Goal: Task Accomplishment & Management: Manage account settings

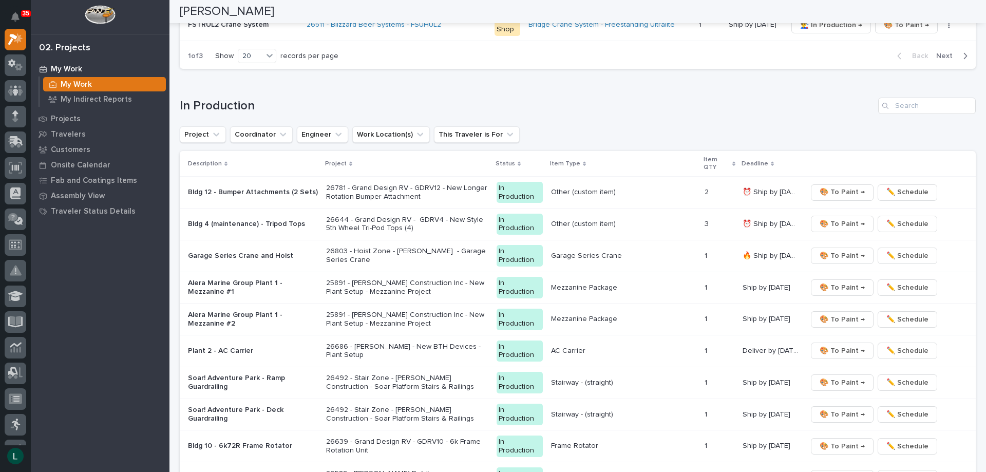
click at [608, 296] on td "Mezzanine Package" at bounding box center [624, 288] width 154 height 32
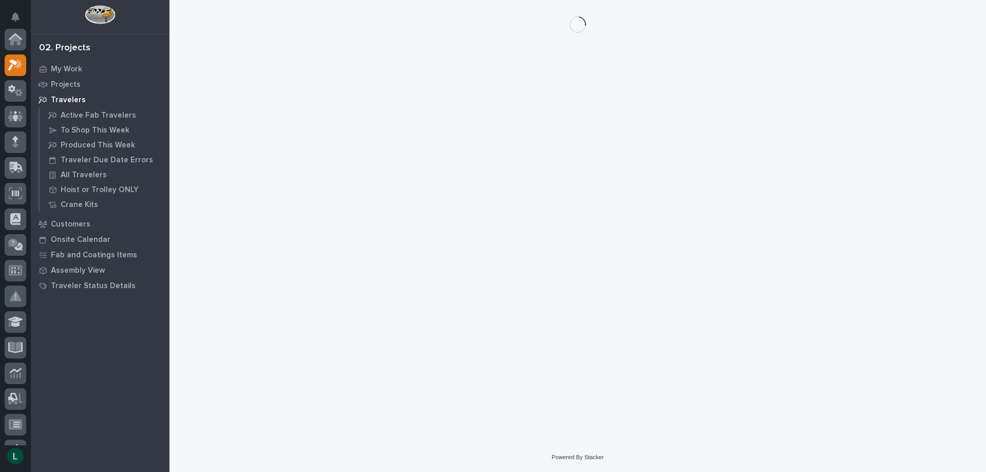
scroll to position [26, 0]
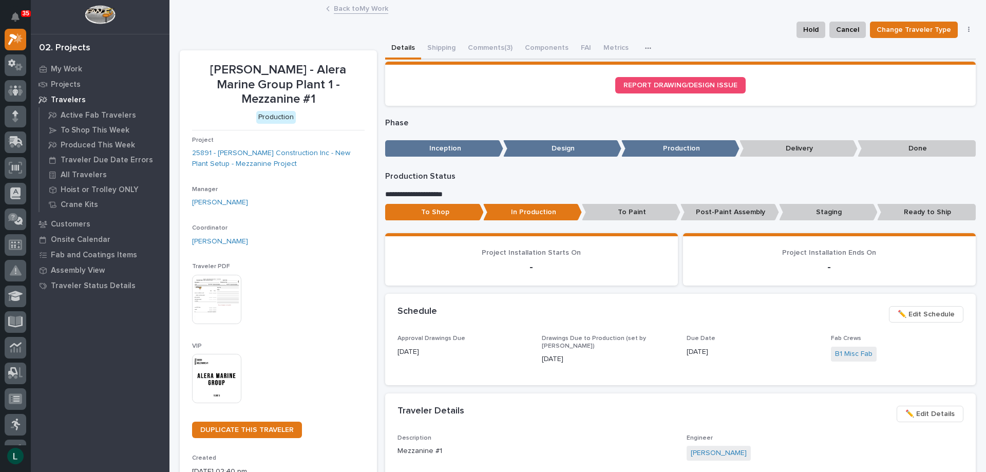
click at [340, 9] on link "Back to My Work" at bounding box center [361, 8] width 54 height 12
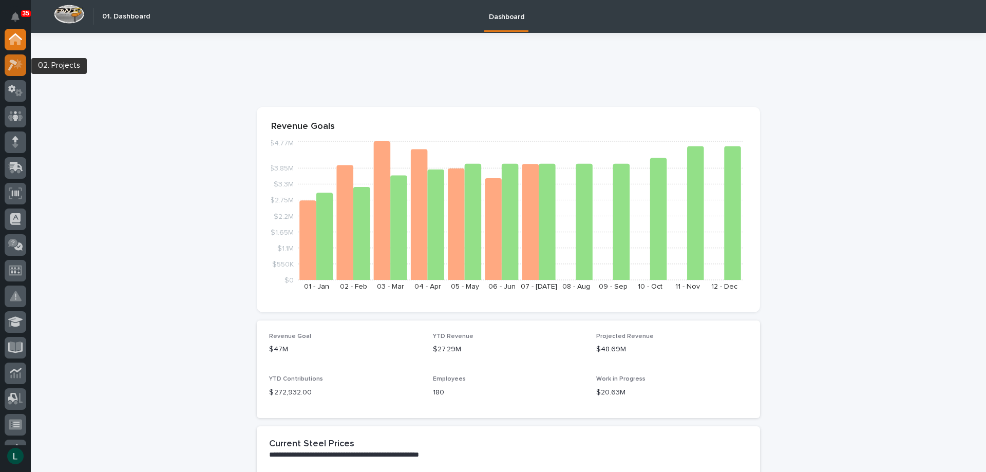
click at [15, 65] on g at bounding box center [15, 65] width 15 height 12
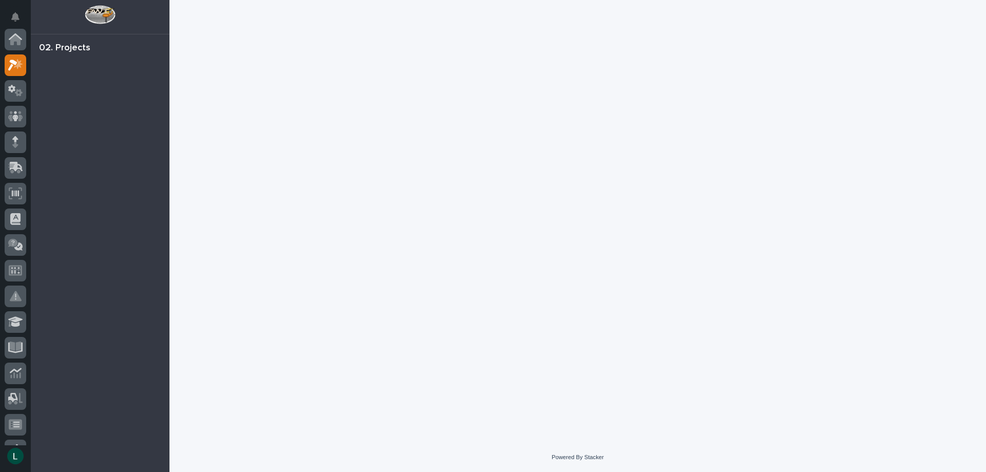
scroll to position [26, 0]
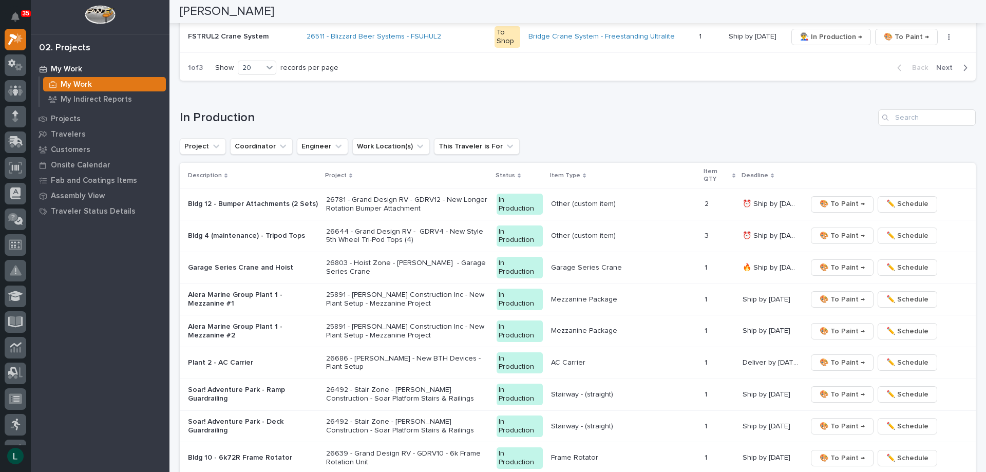
scroll to position [925, 0]
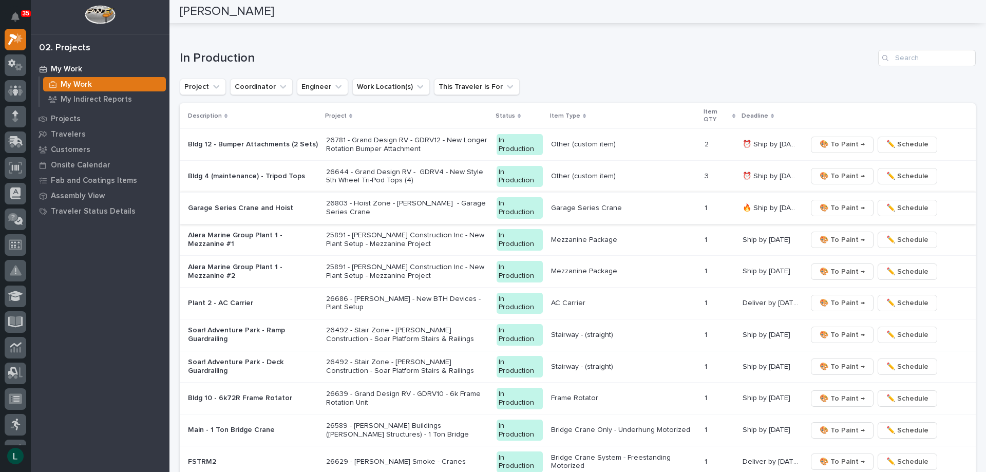
click at [840, 205] on span "🎨 To Paint →" at bounding box center [842, 208] width 45 height 12
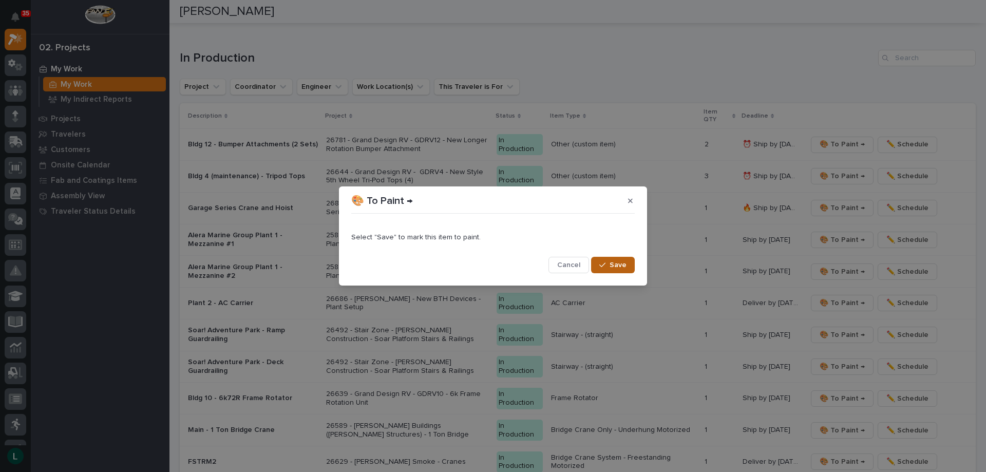
click at [616, 263] on span "Save" at bounding box center [618, 264] width 17 height 9
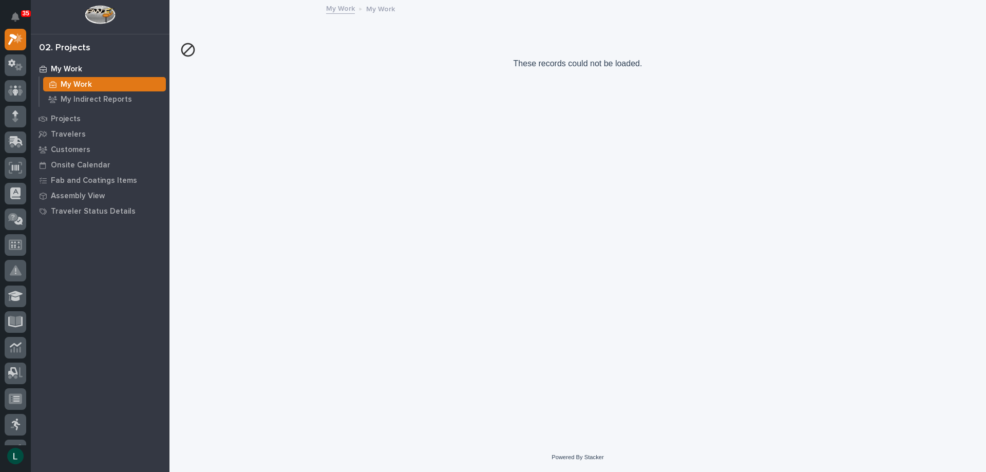
scroll to position [0, 0]
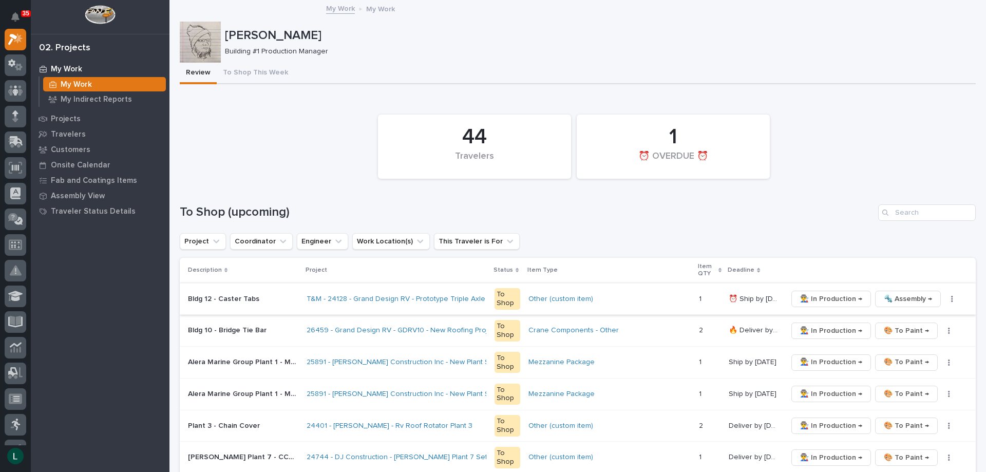
click at [892, 299] on span "🔩 Assembly →" at bounding box center [908, 299] width 48 height 12
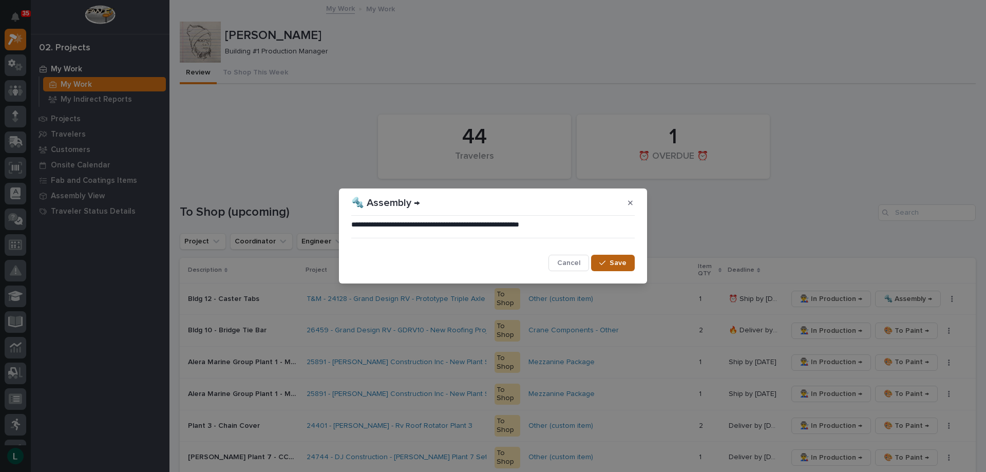
click at [614, 262] on span "Save" at bounding box center [618, 262] width 17 height 9
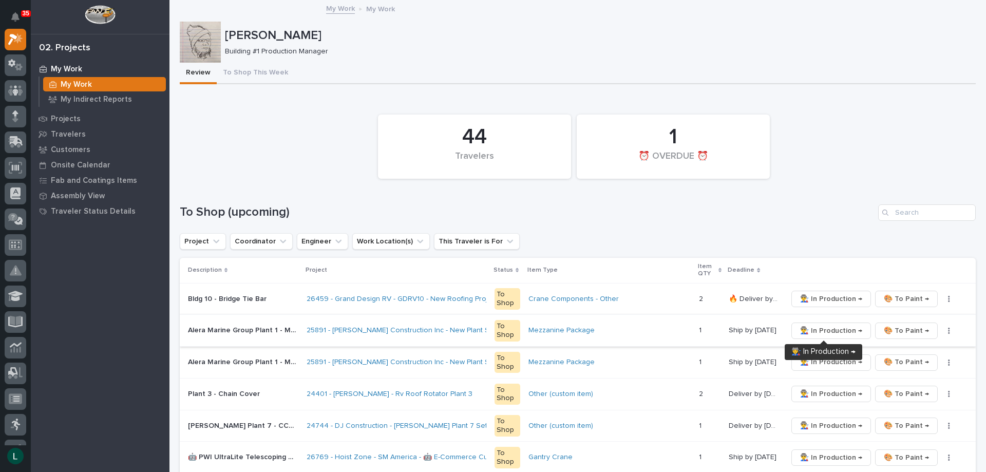
click at [834, 328] on span "👨‍🏭 In Production →" at bounding box center [831, 331] width 62 height 12
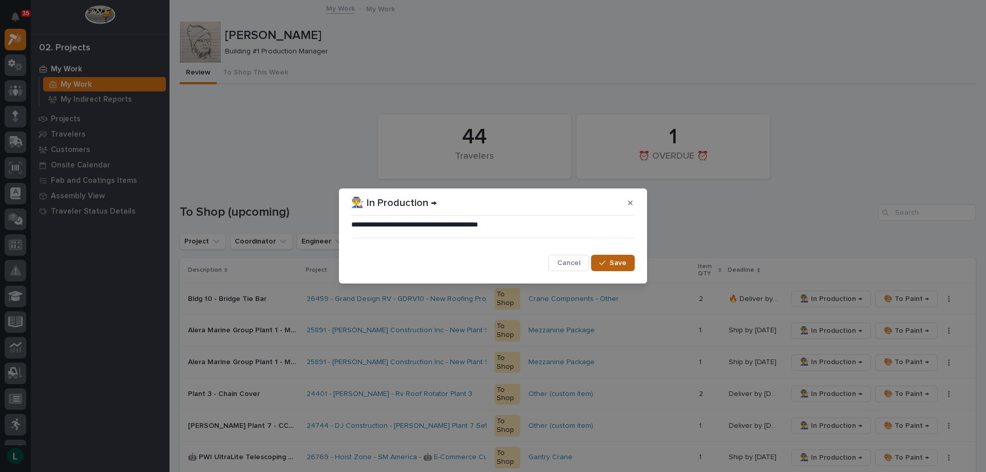
click at [619, 261] on span "Save" at bounding box center [618, 262] width 17 height 9
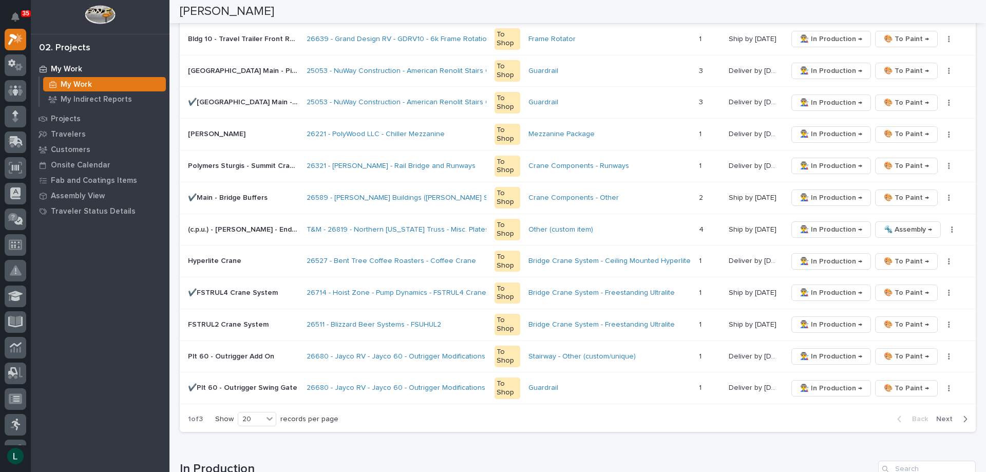
scroll to position [719, 0]
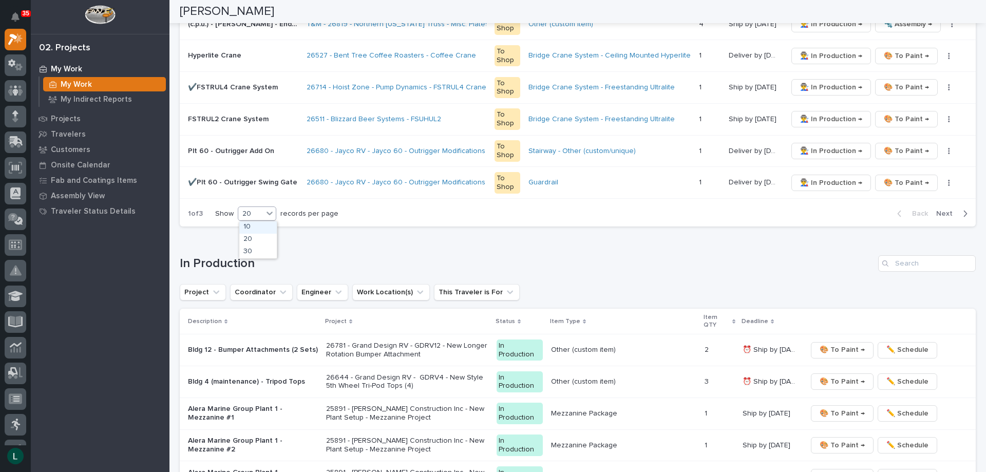
click at [254, 211] on div "20" at bounding box center [250, 214] width 25 height 11
click at [248, 255] on div "30" at bounding box center [258, 252] width 38 height 12
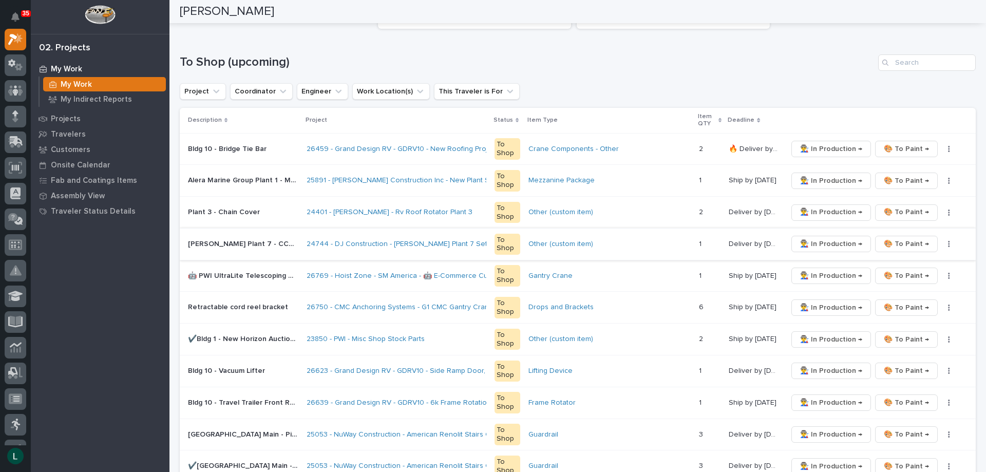
scroll to position [154, 0]
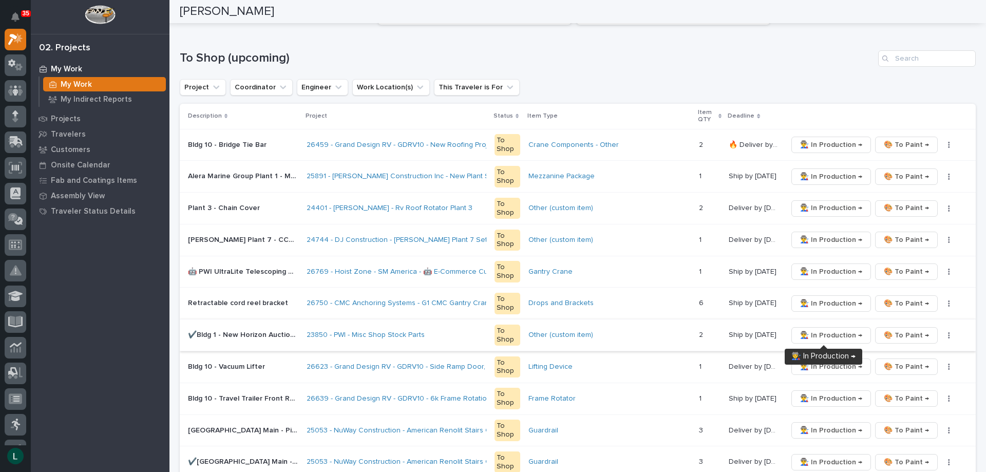
click at [818, 332] on span "👨‍🏭 In Production →" at bounding box center [831, 335] width 62 height 12
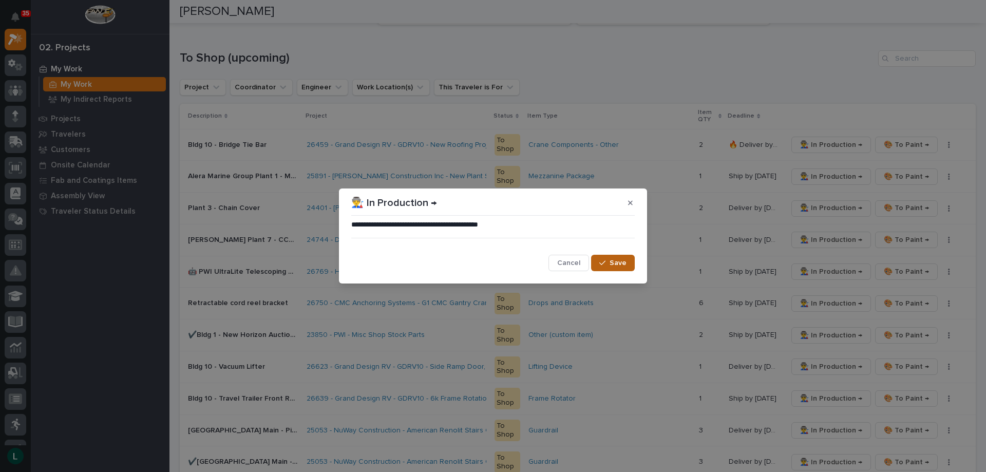
click at [618, 263] on span "Save" at bounding box center [618, 262] width 17 height 9
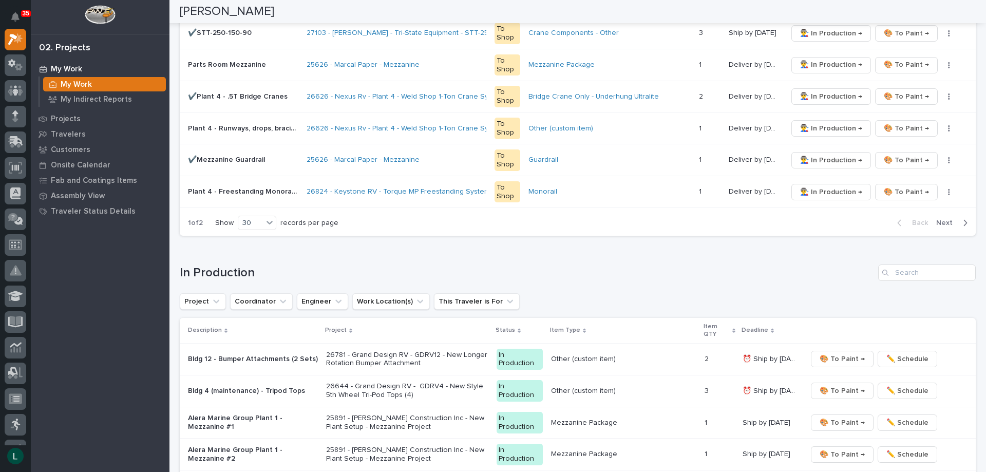
scroll to position [976, 0]
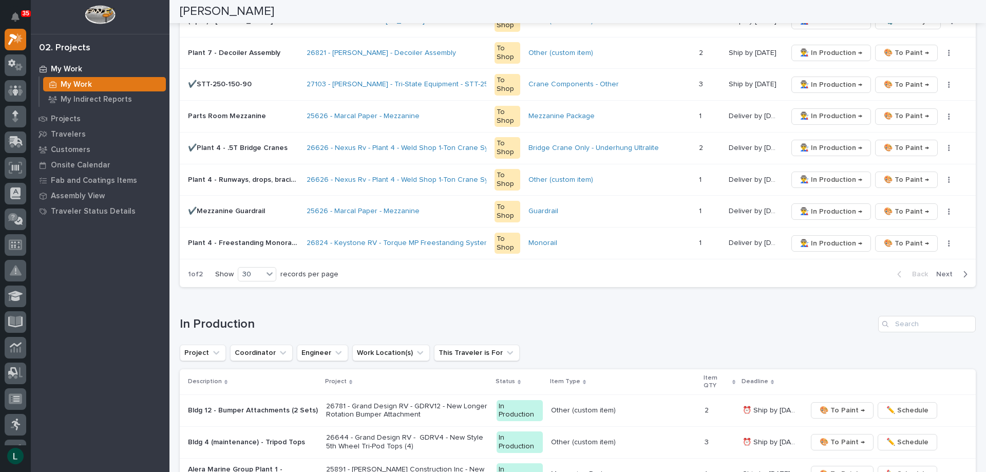
click at [963, 271] on icon "button" at bounding box center [965, 274] width 5 height 9
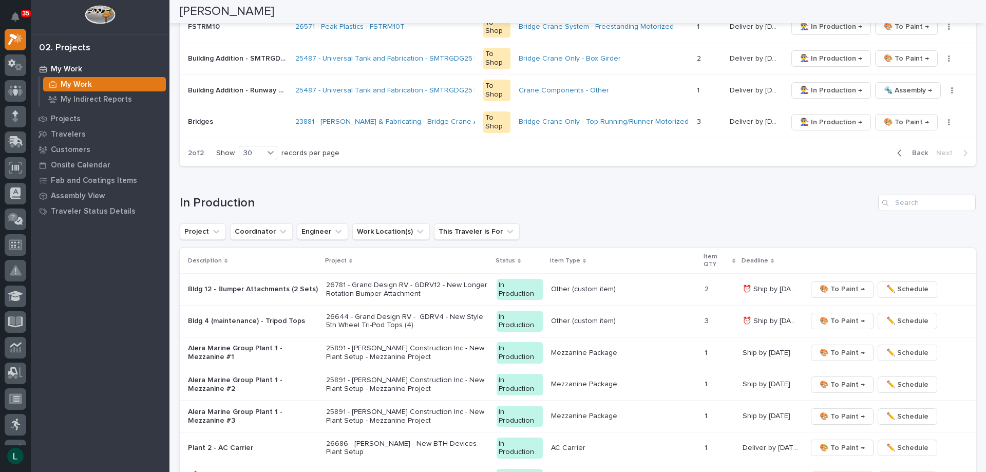
scroll to position [469, 0]
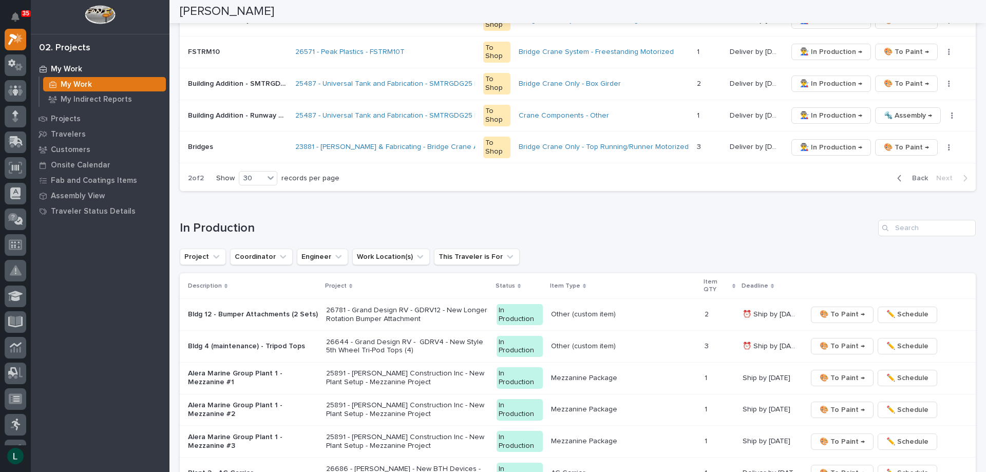
click at [898, 176] on icon "button" at bounding box center [900, 178] width 4 height 6
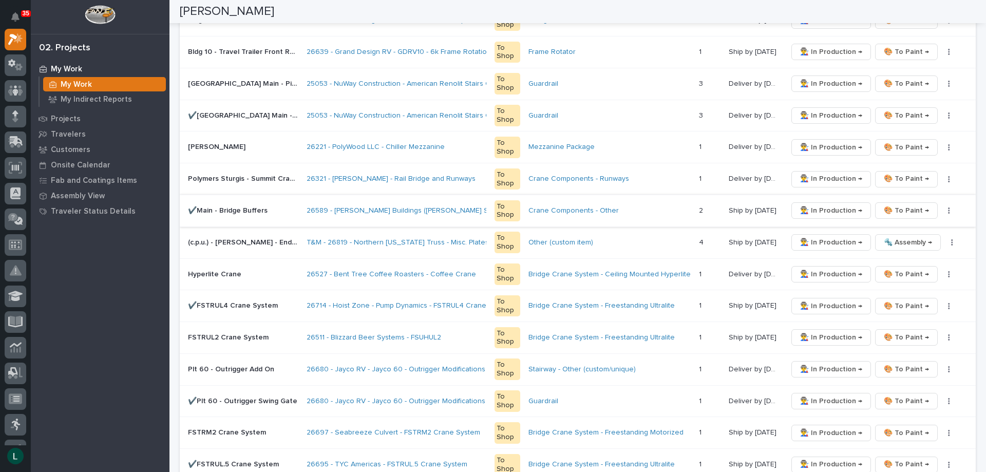
click at [909, 208] on span "🎨 To Paint →" at bounding box center [906, 210] width 45 height 12
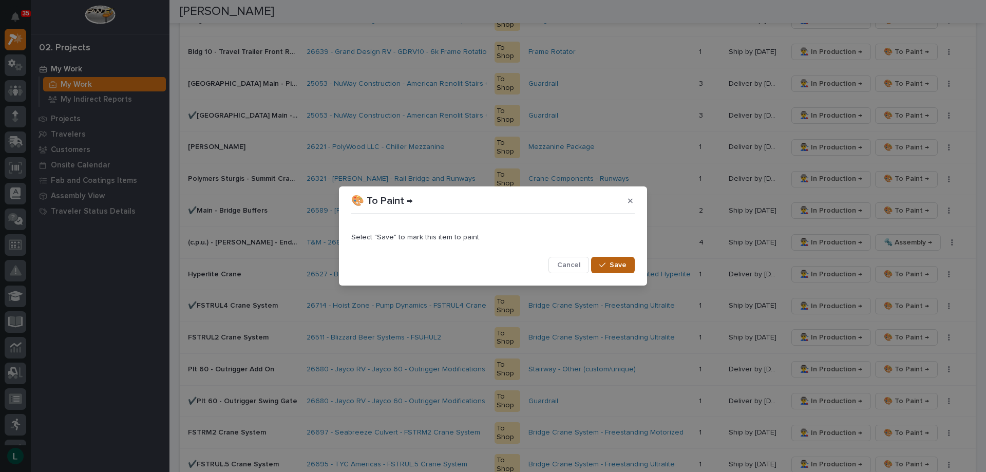
click at [614, 264] on span "Save" at bounding box center [618, 264] width 17 height 9
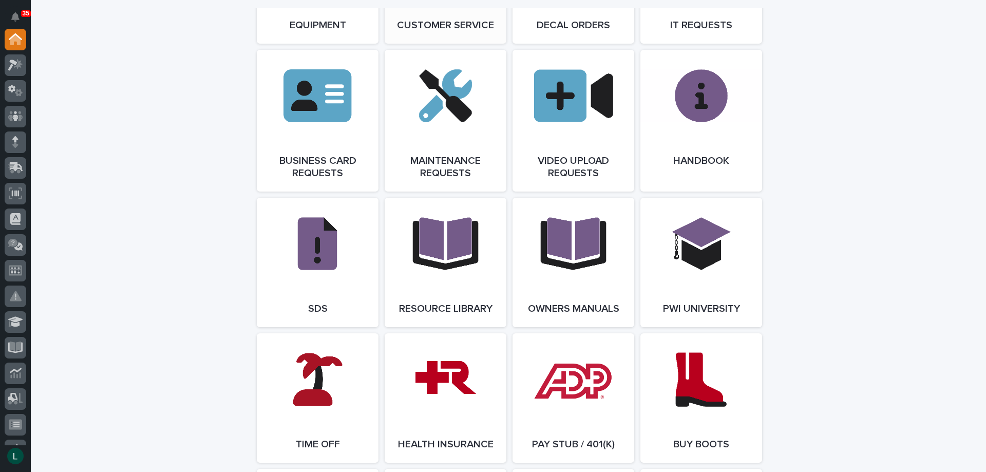
scroll to position [1644, 0]
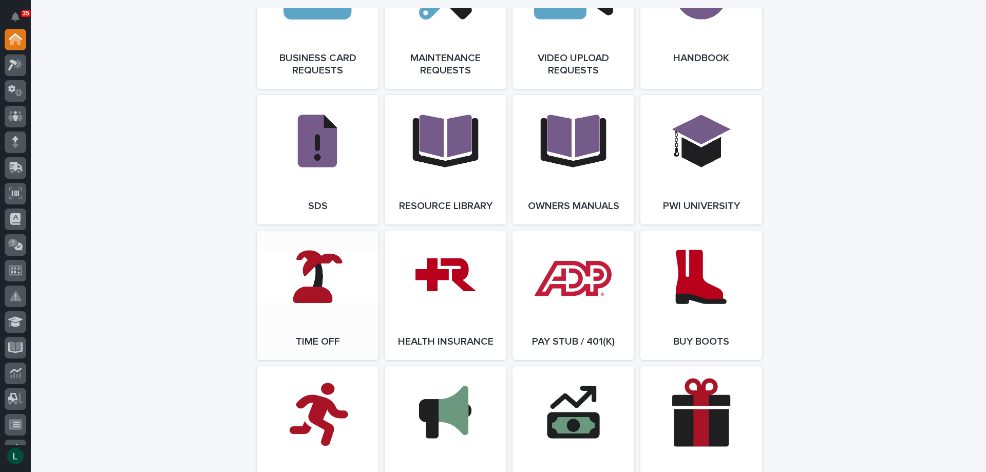
click at [311, 271] on link "Open Link" at bounding box center [318, 295] width 122 height 129
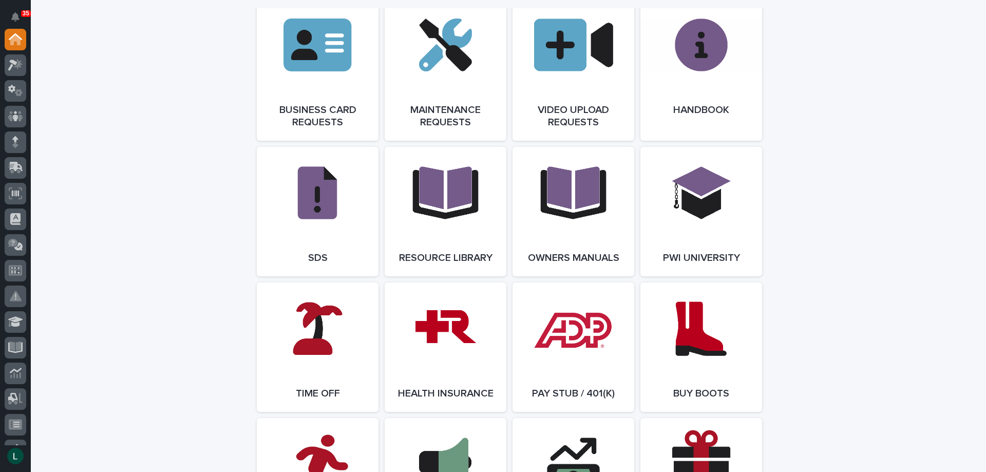
scroll to position [1593, 0]
click at [317, 342] on link "Open Link" at bounding box center [318, 346] width 122 height 129
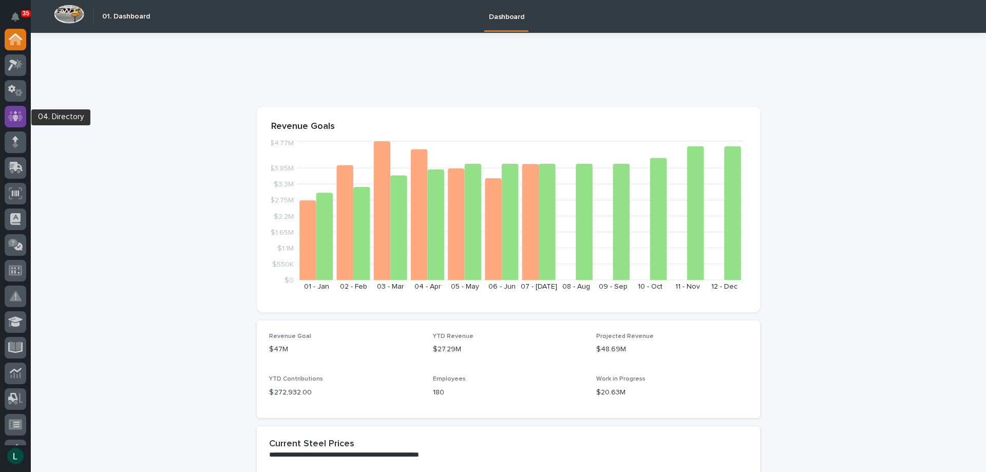
click at [13, 116] on icon at bounding box center [15, 116] width 6 height 10
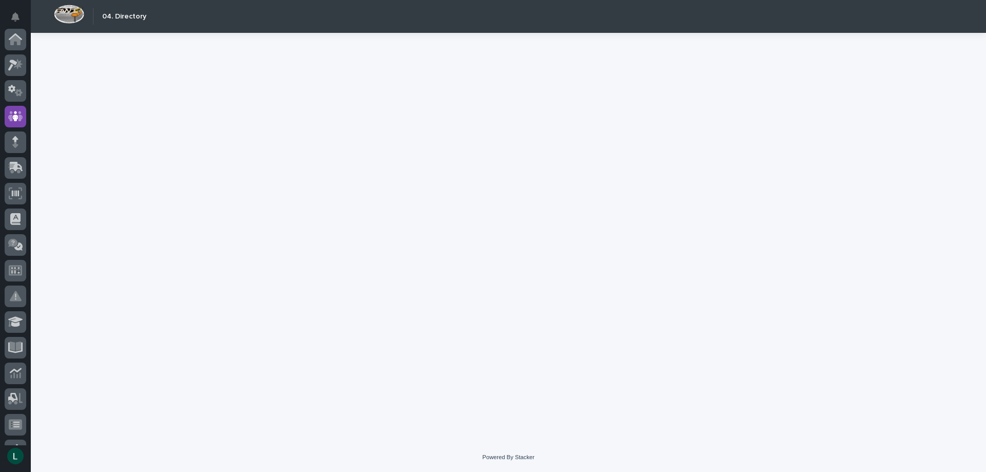
scroll to position [77, 0]
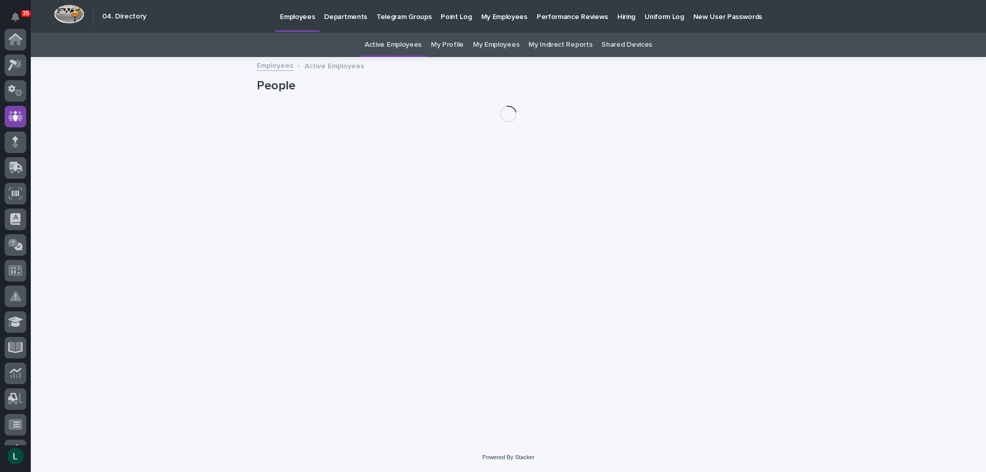
scroll to position [77, 0]
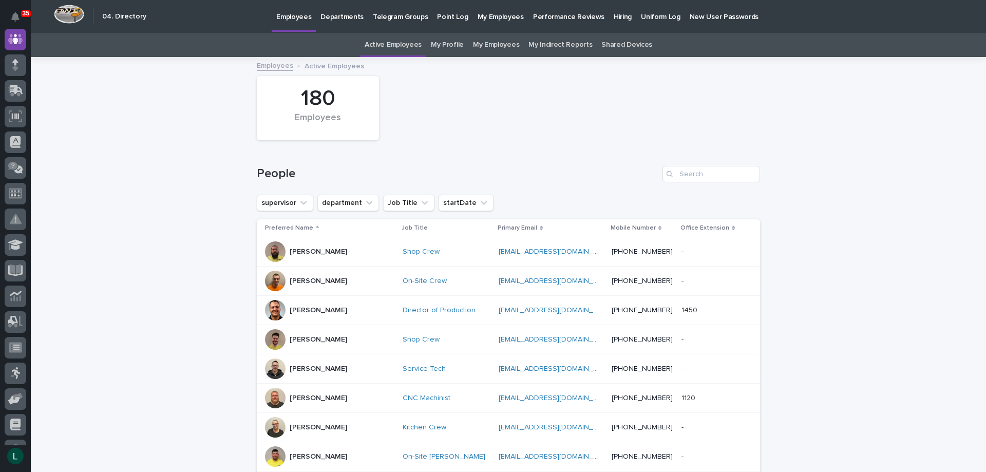
click at [483, 41] on link "My Employees" at bounding box center [496, 45] width 46 height 24
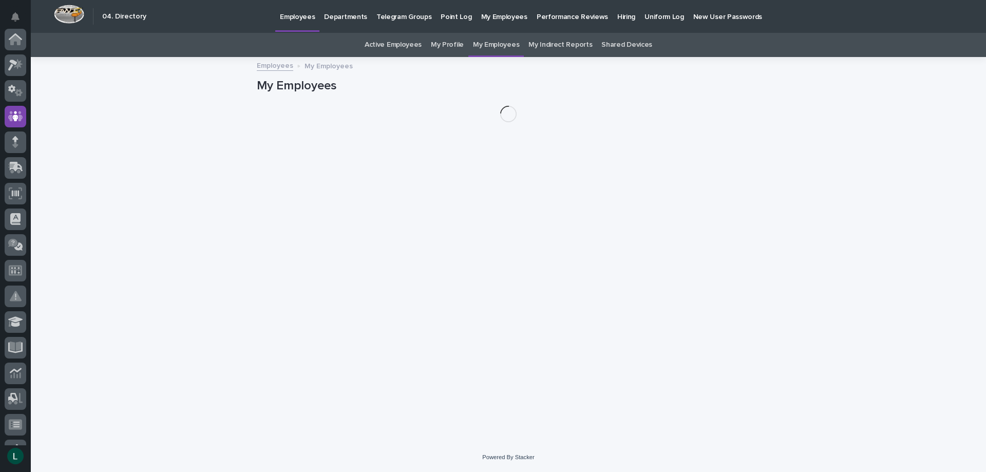
scroll to position [77, 0]
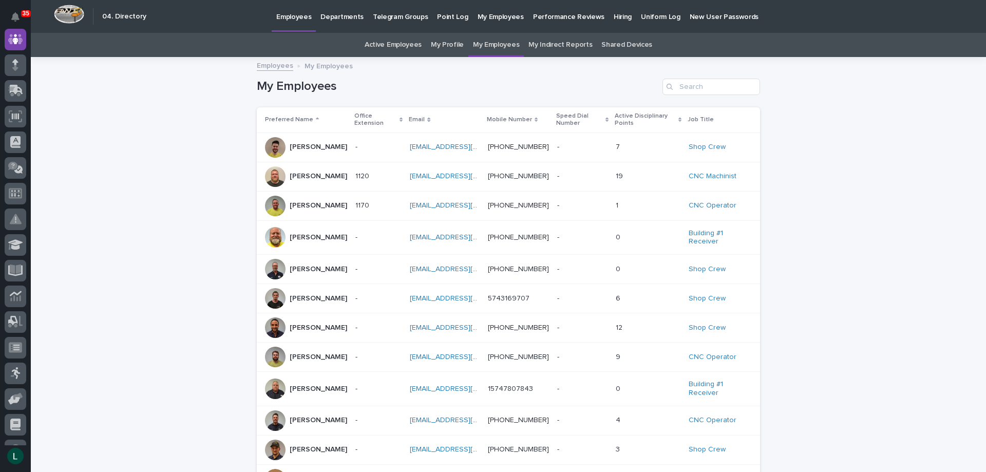
click at [307, 329] on p "Dylan Schlabach" at bounding box center [319, 328] width 58 height 9
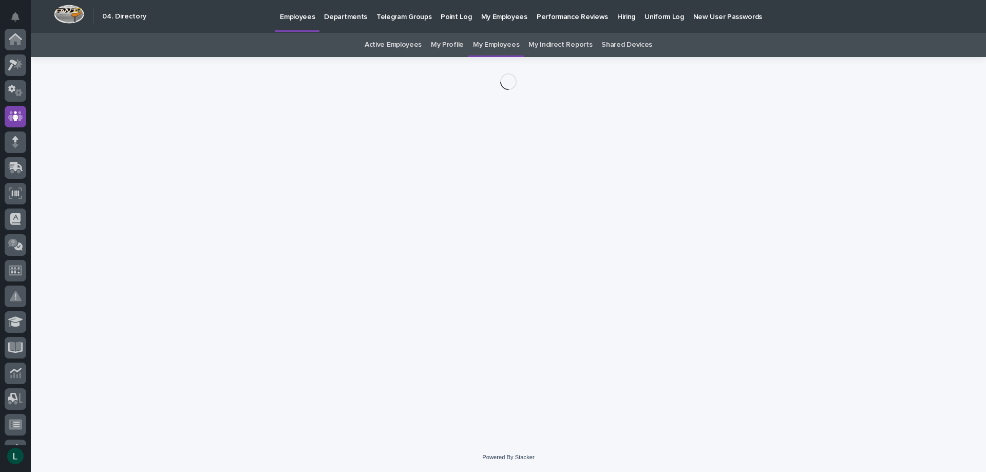
scroll to position [77, 0]
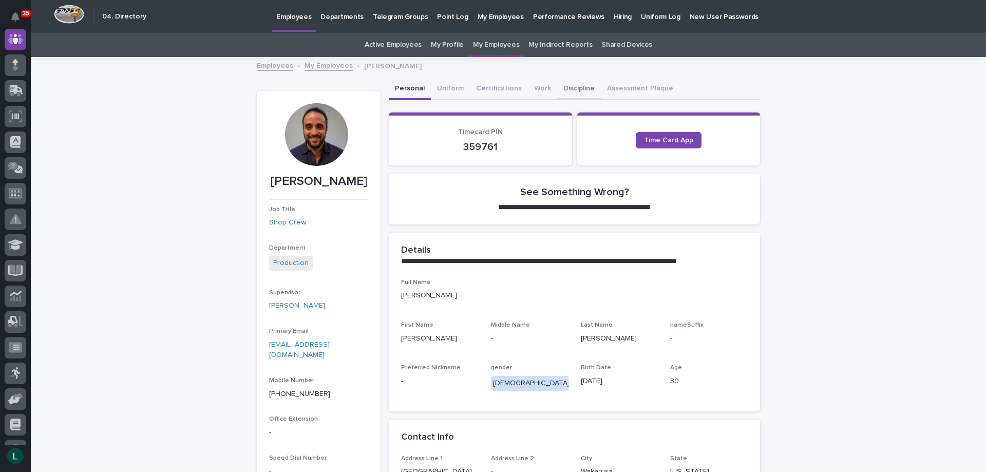
click at [565, 84] on button "Discipline" at bounding box center [579, 90] width 44 height 22
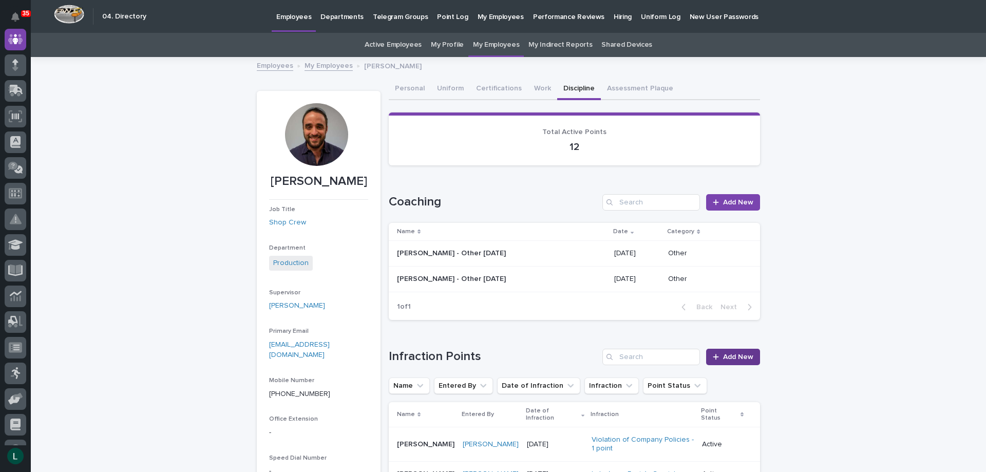
click at [717, 356] on div at bounding box center [718, 356] width 10 height 7
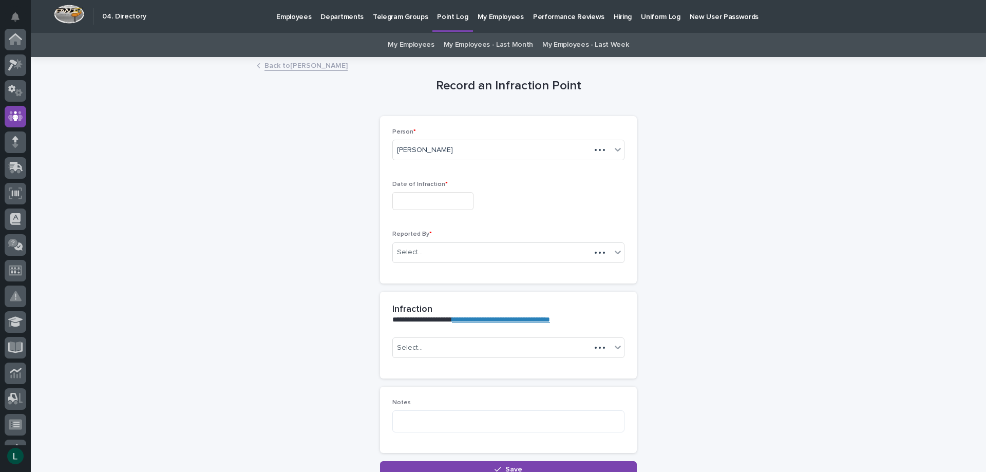
scroll to position [77, 0]
click at [452, 201] on input "text" at bounding box center [433, 201] width 81 height 18
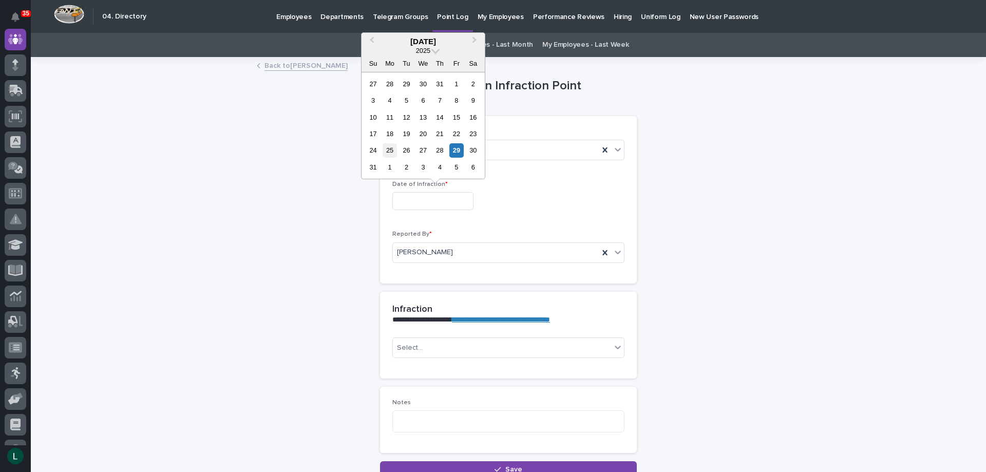
click at [393, 149] on div "25" at bounding box center [390, 150] width 14 height 14
type input "**********"
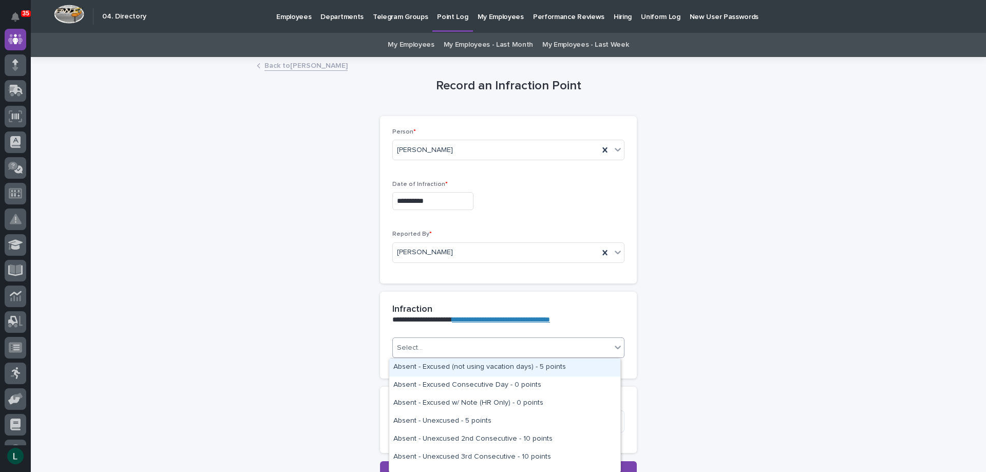
click at [492, 338] on div "Select..." at bounding box center [509, 348] width 232 height 21
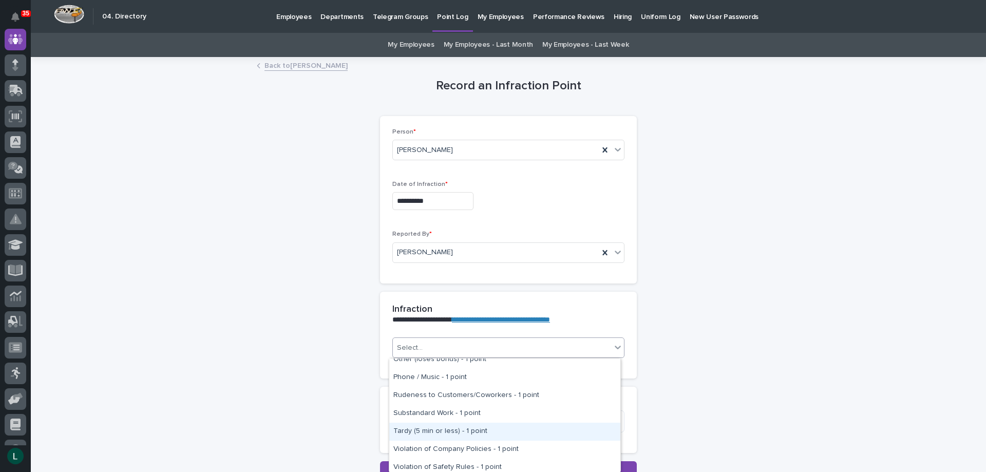
click at [415, 428] on div "Tardy (5 min or less) - 1 point" at bounding box center [504, 432] width 231 height 18
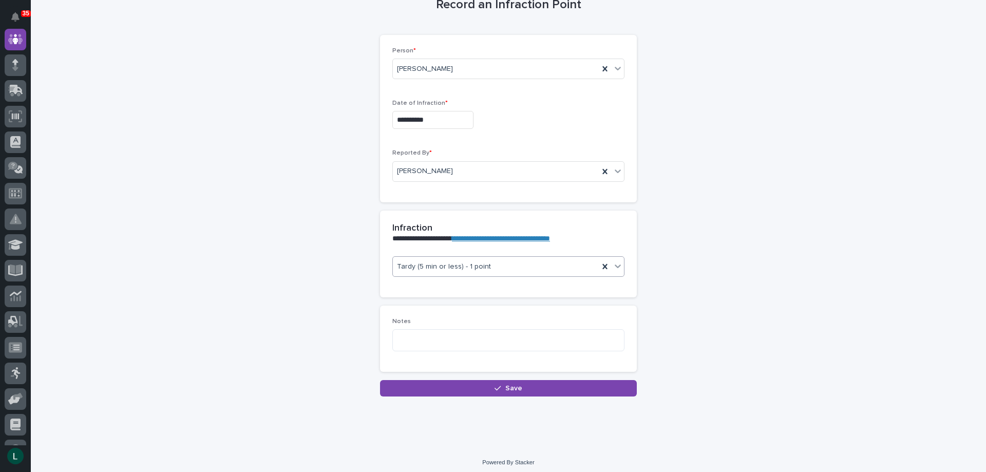
scroll to position [86, 0]
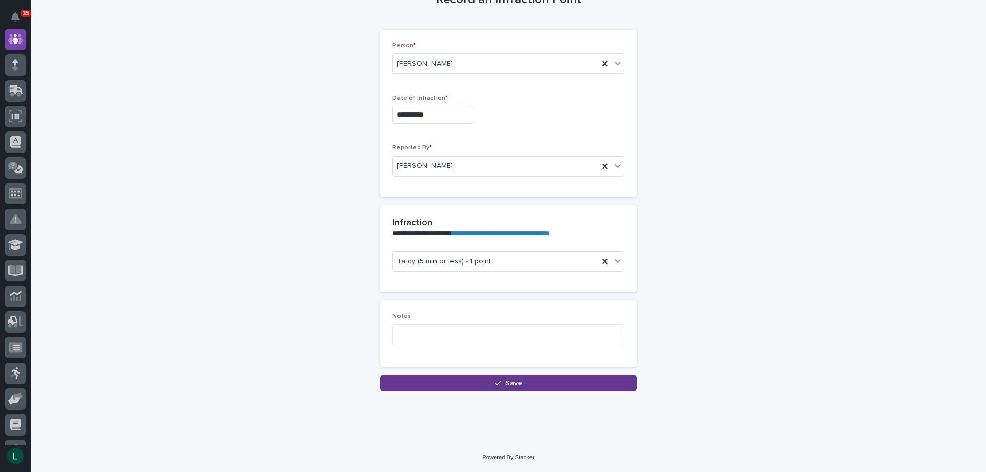
click at [506, 380] on span "Save" at bounding box center [514, 383] width 17 height 7
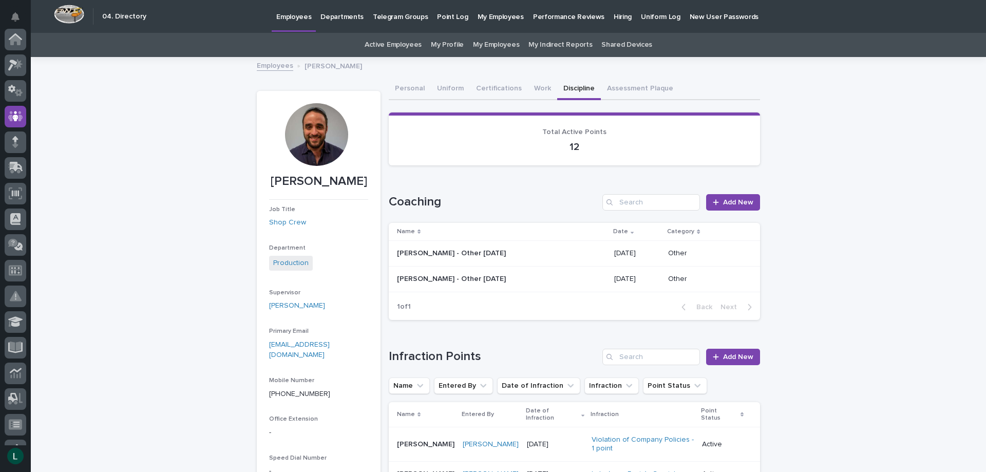
scroll to position [77, 0]
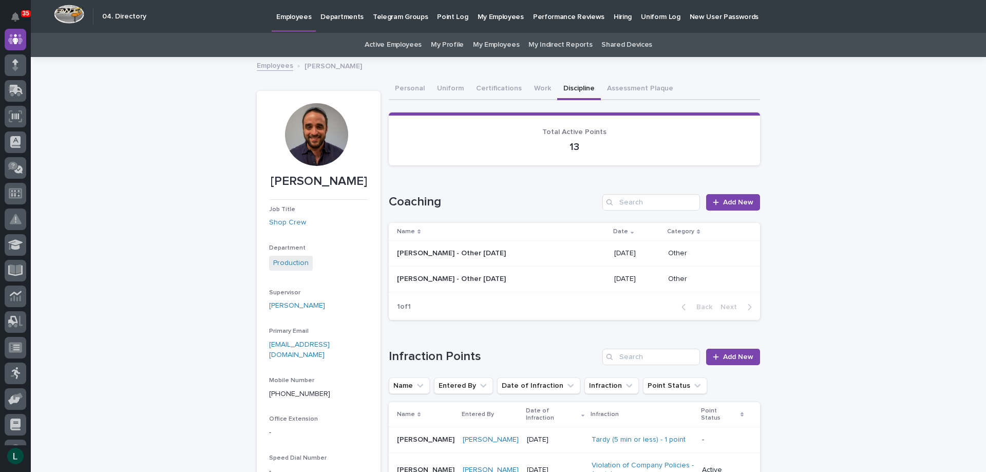
click at [488, 40] on link "My Employees" at bounding box center [496, 45] width 46 height 24
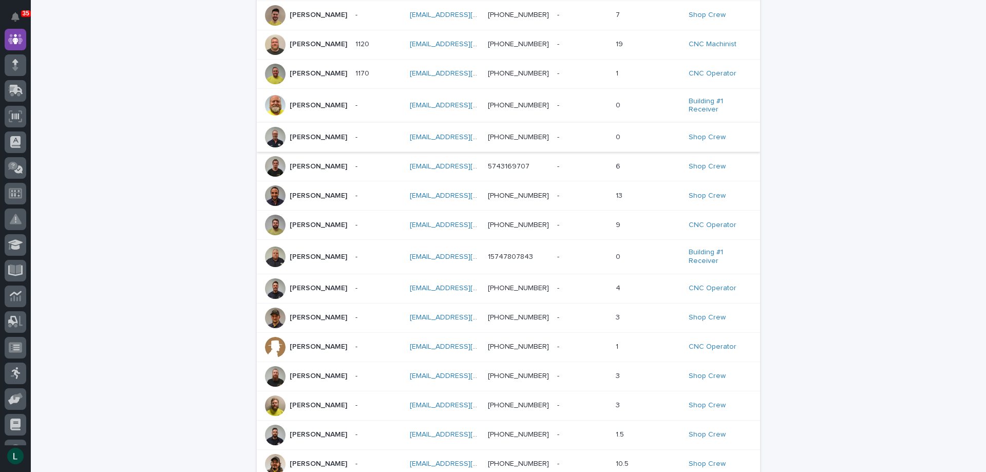
scroll to position [154, 0]
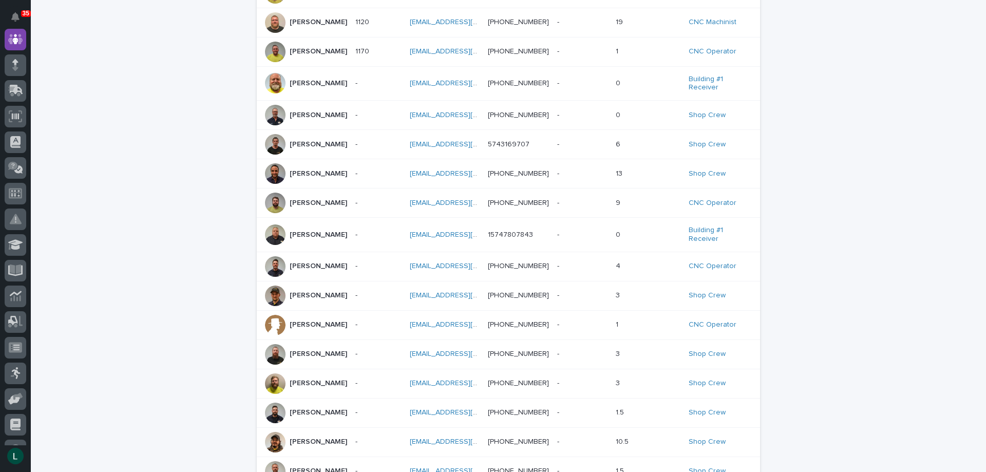
click at [315, 358] on p "Matt Meinert" at bounding box center [319, 354] width 58 height 9
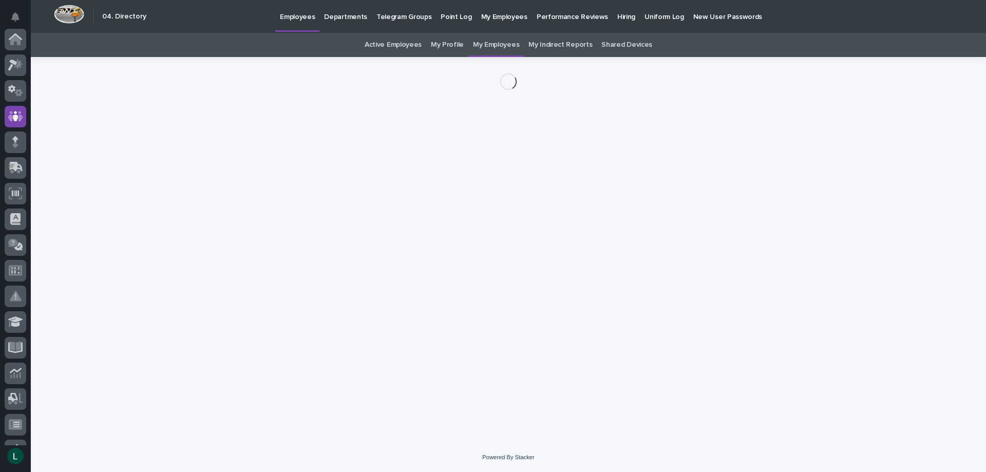
scroll to position [77, 0]
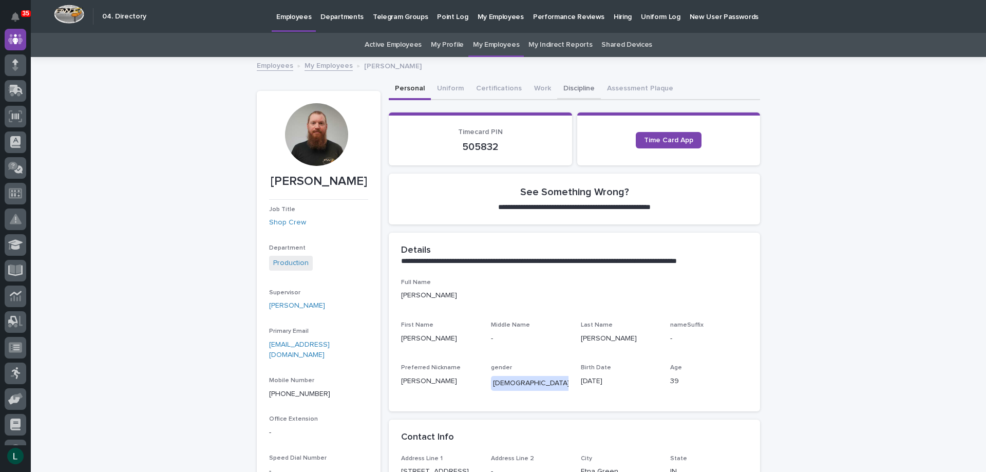
click at [562, 85] on button "Discipline" at bounding box center [579, 90] width 44 height 22
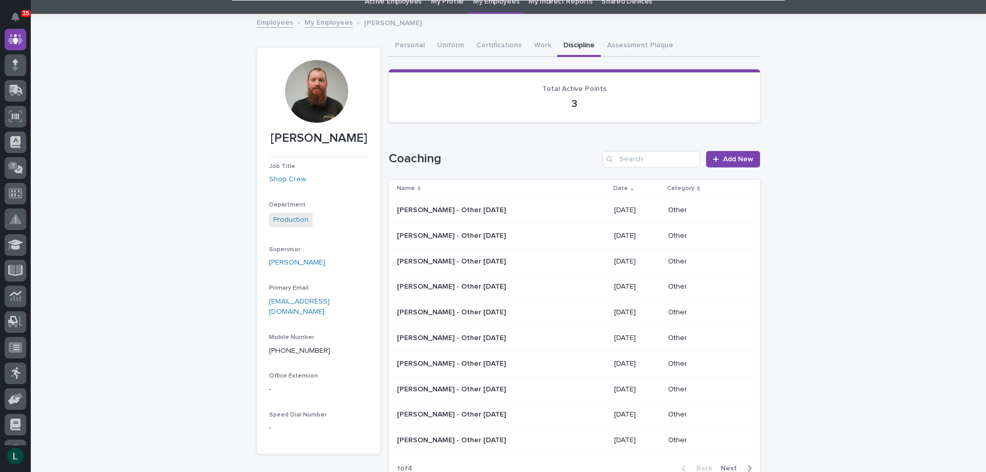
scroll to position [103, 0]
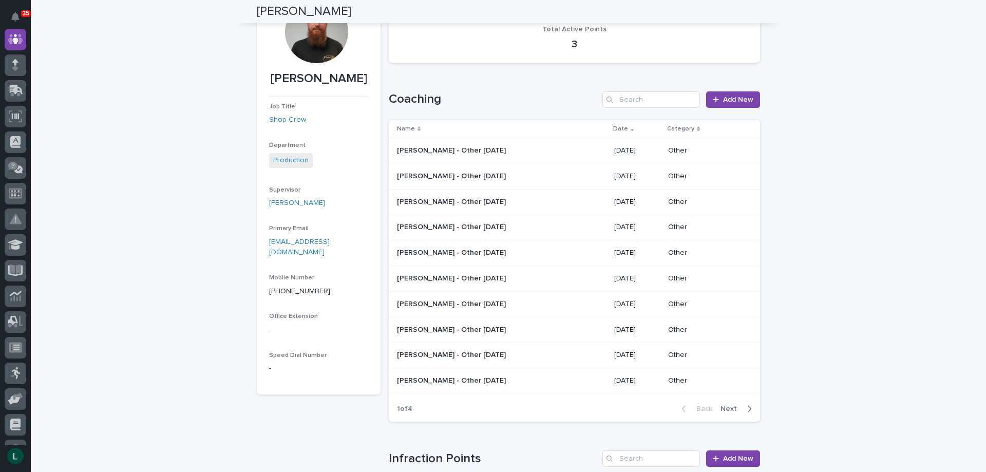
click at [749, 407] on icon "button" at bounding box center [751, 409] width 4 height 6
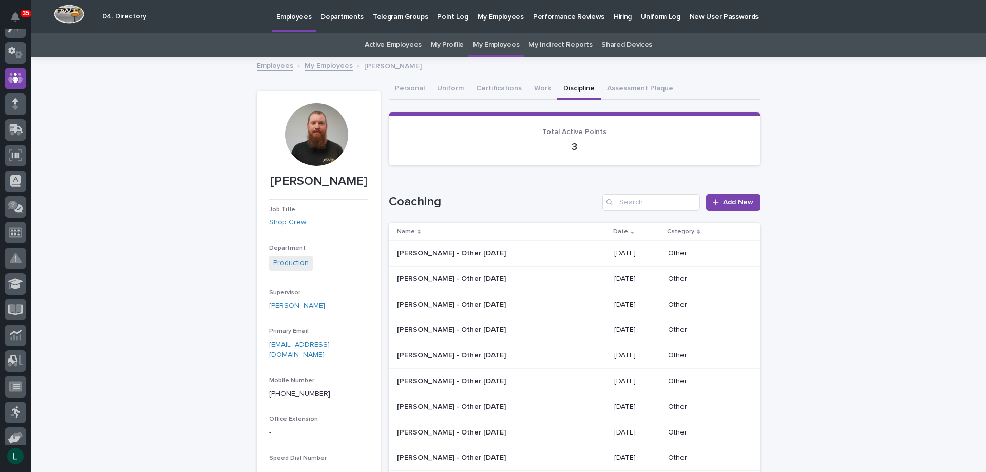
scroll to position [0, 0]
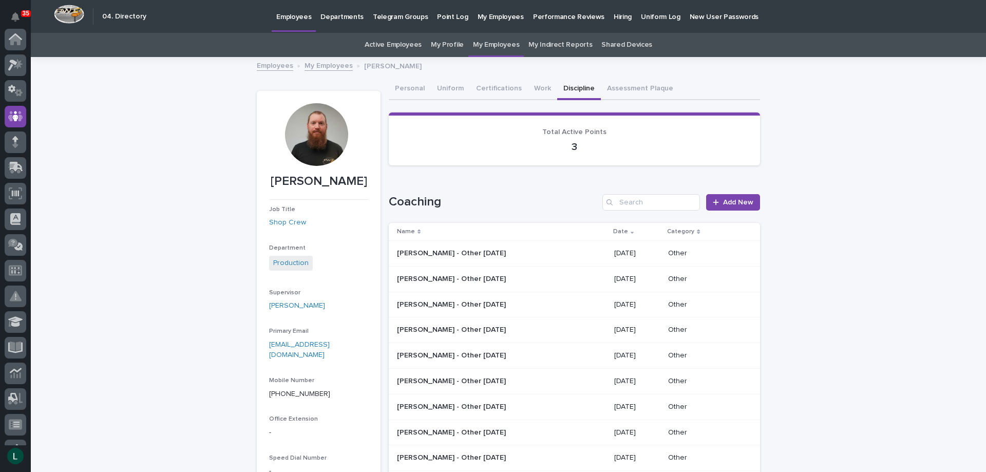
click at [323, 64] on link "My Employees" at bounding box center [329, 65] width 48 height 12
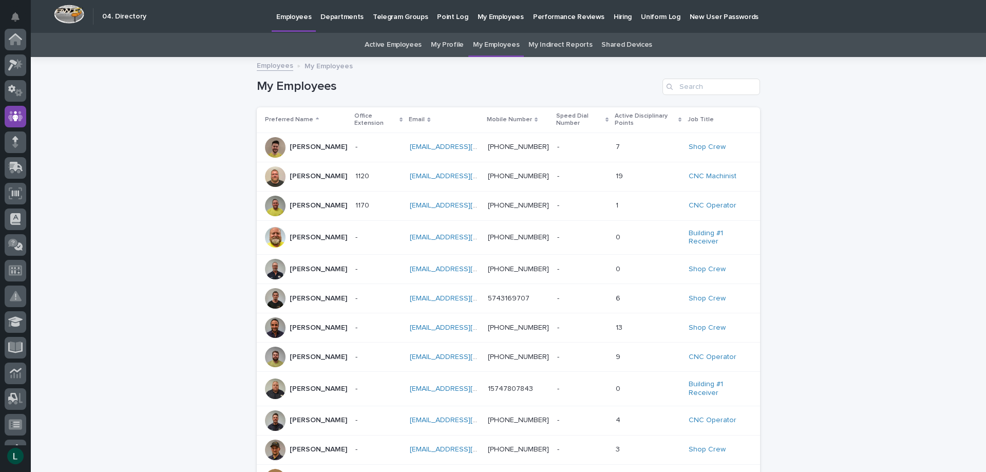
scroll to position [77, 0]
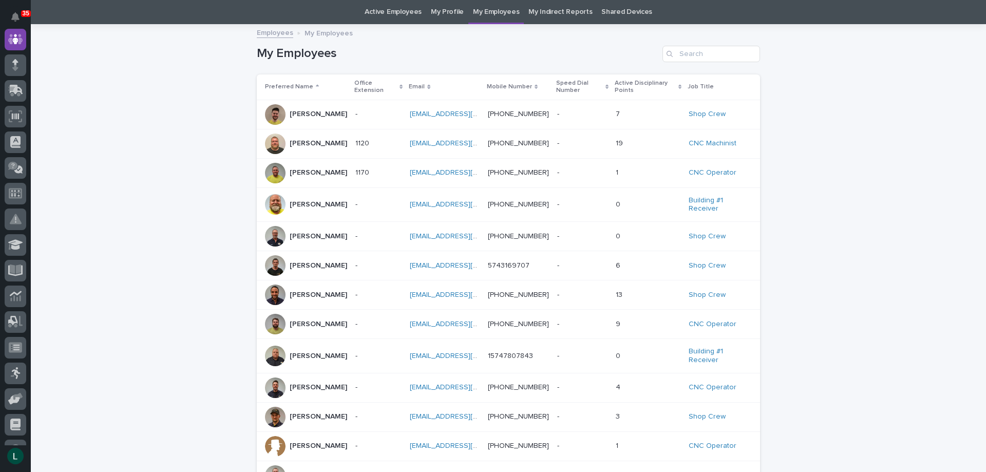
click at [326, 111] on p "Adrian Helmuth" at bounding box center [319, 114] width 58 height 9
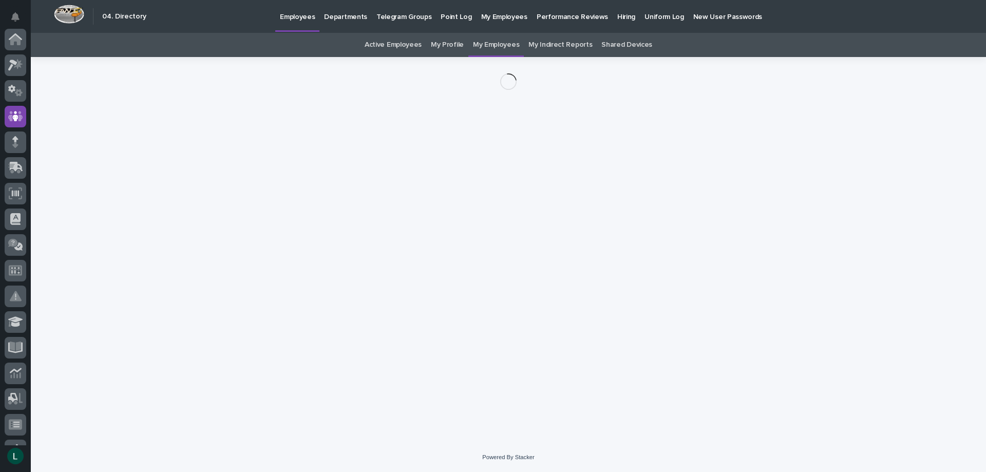
scroll to position [77, 0]
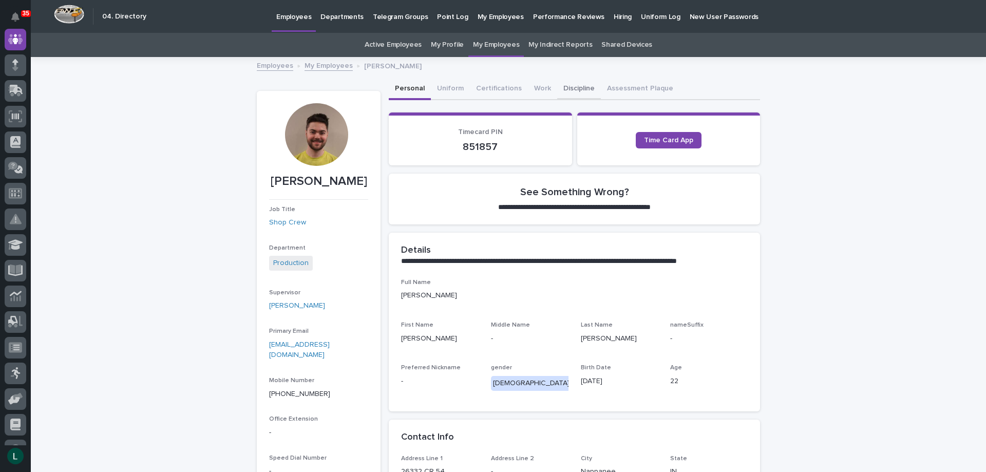
click at [563, 86] on button "Discipline" at bounding box center [579, 90] width 44 height 22
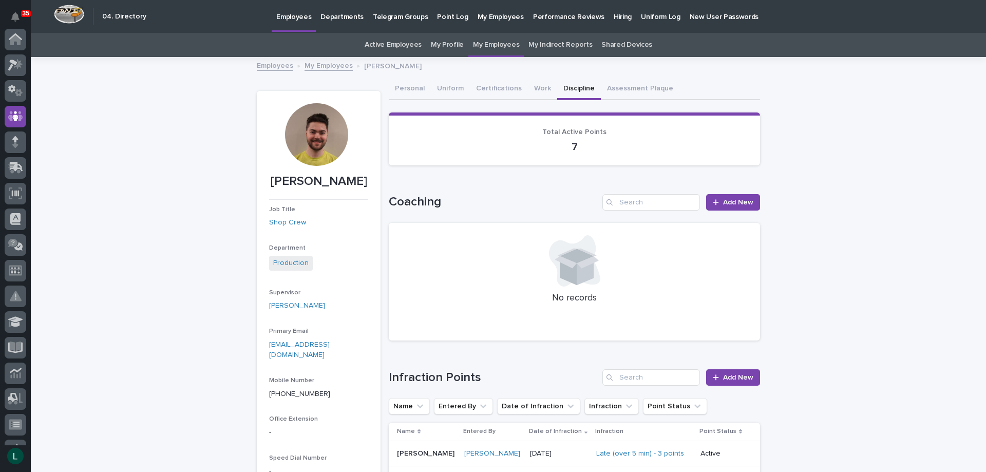
click at [326, 65] on link "My Employees" at bounding box center [329, 65] width 48 height 12
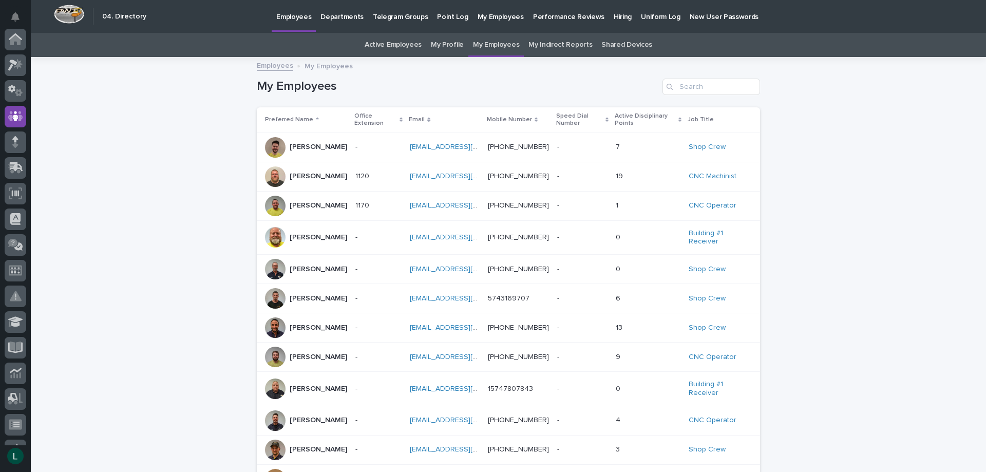
scroll to position [77, 0]
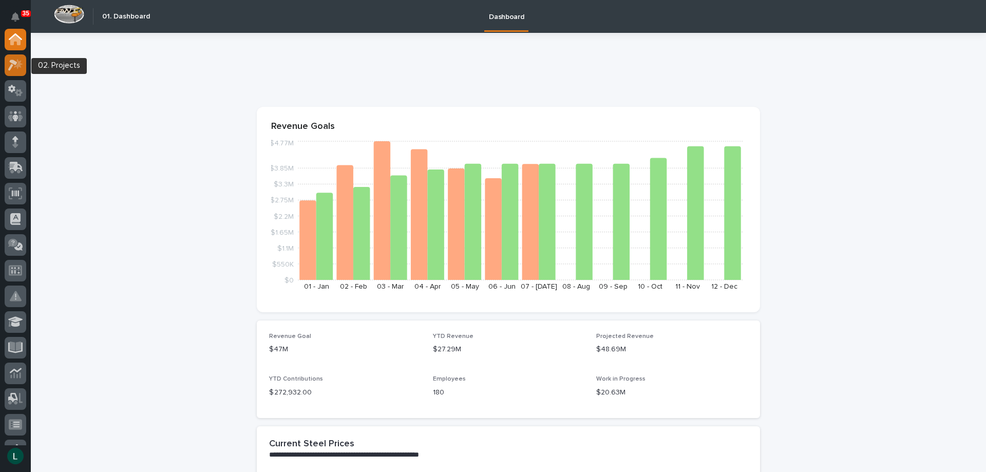
click at [10, 62] on icon at bounding box center [12, 65] width 9 height 11
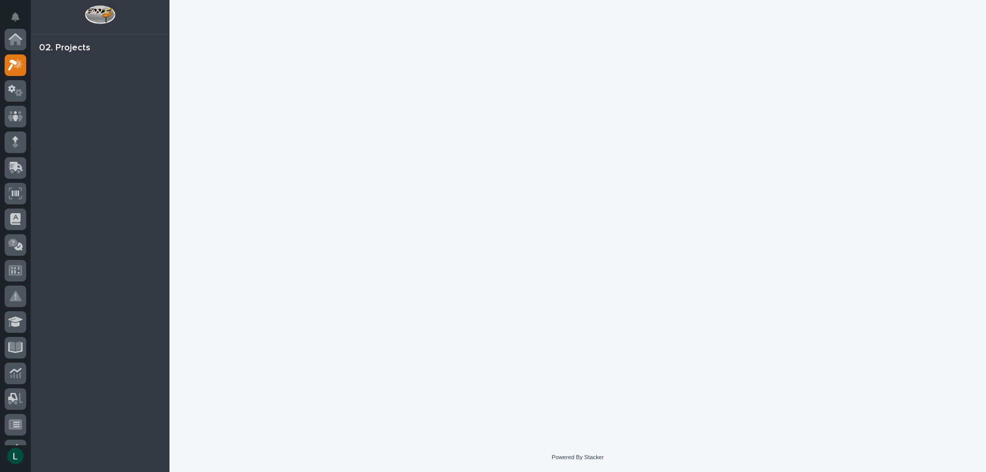
scroll to position [26, 0]
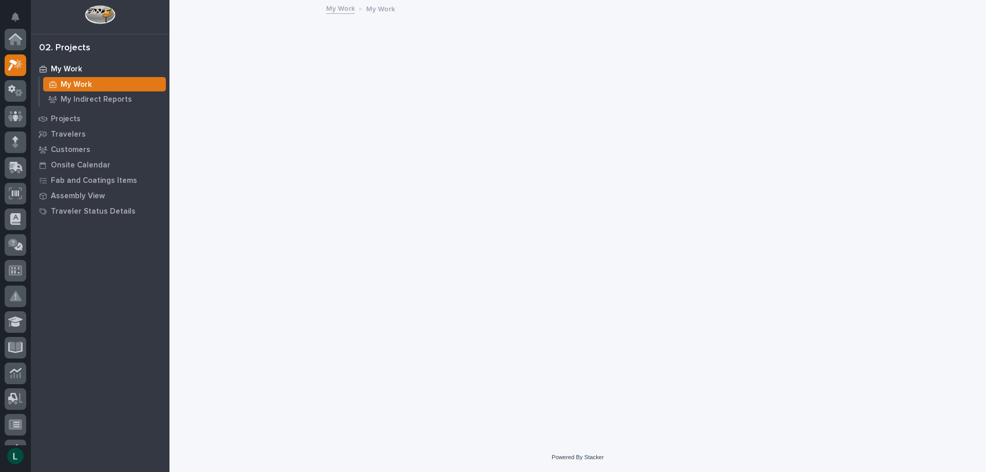
scroll to position [26, 0]
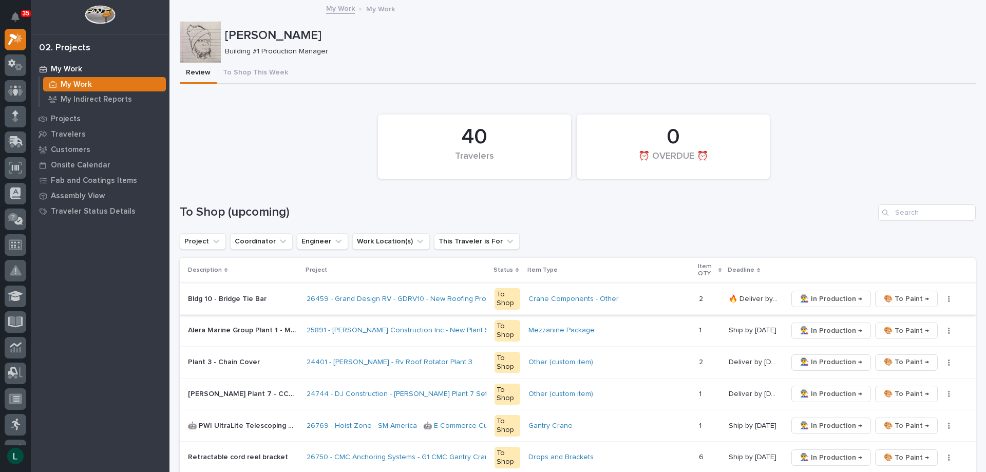
click at [896, 299] on span "🎨 To Paint →" at bounding box center [906, 299] width 45 height 12
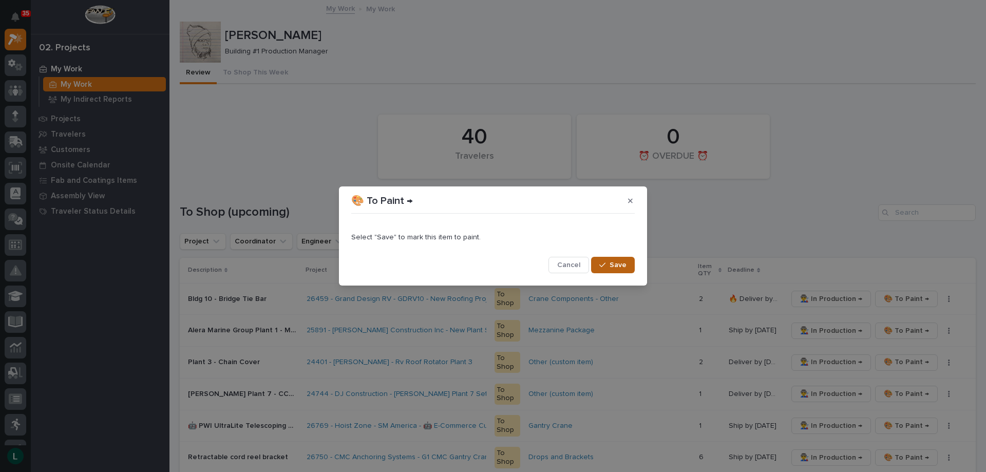
click at [610, 262] on button "Save" at bounding box center [613, 265] width 44 height 16
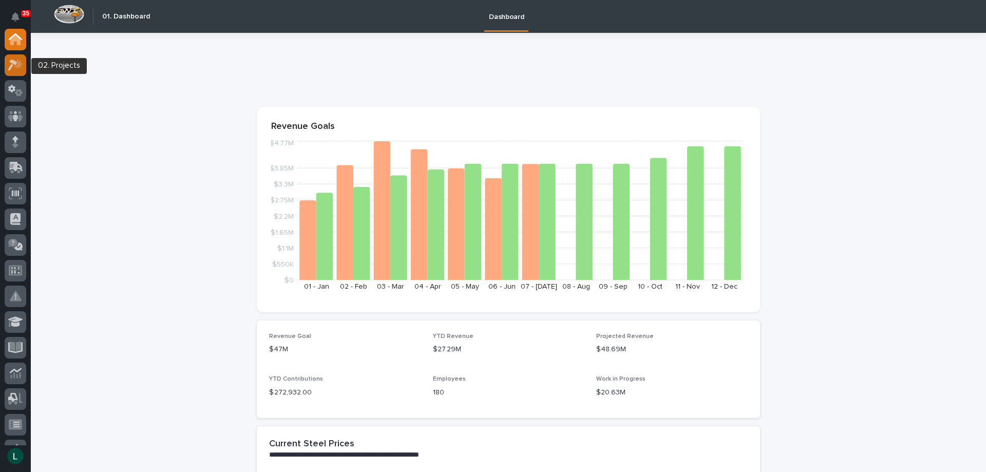
click at [14, 63] on icon at bounding box center [12, 65] width 9 height 11
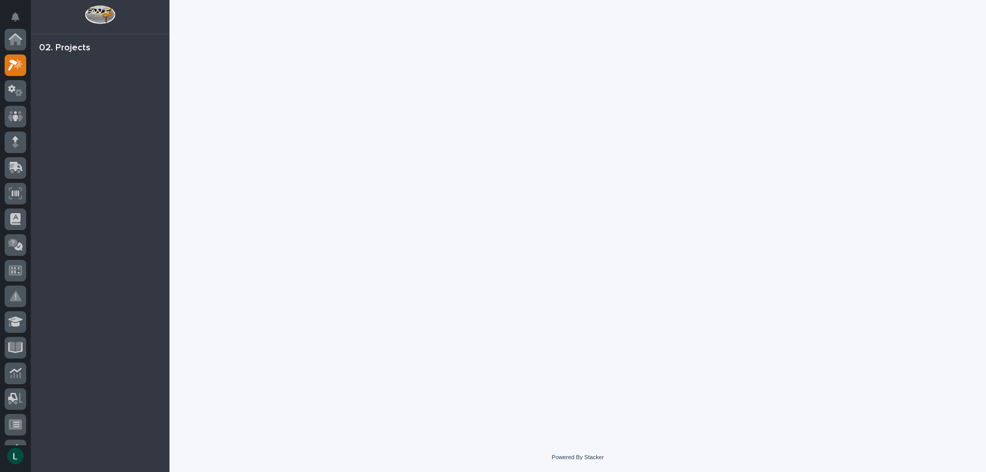
scroll to position [26, 0]
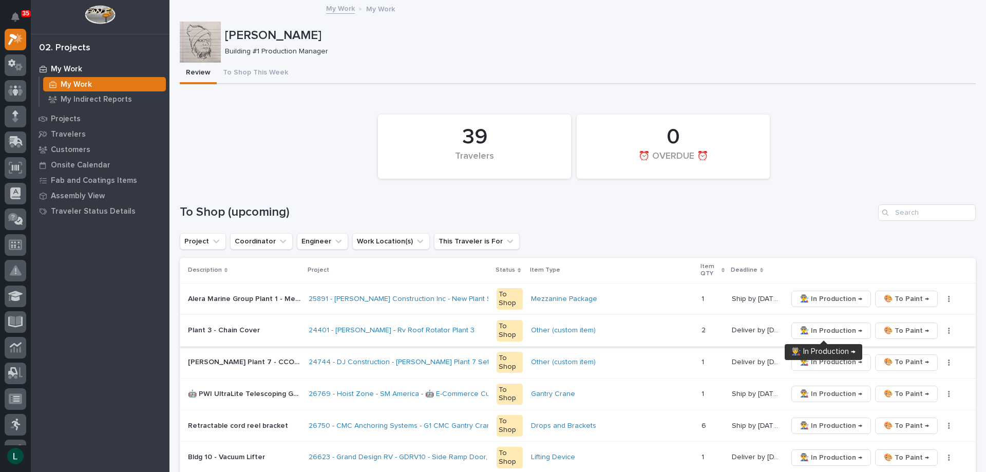
click at [826, 328] on span "👨‍🏭 In Production →" at bounding box center [831, 331] width 62 height 12
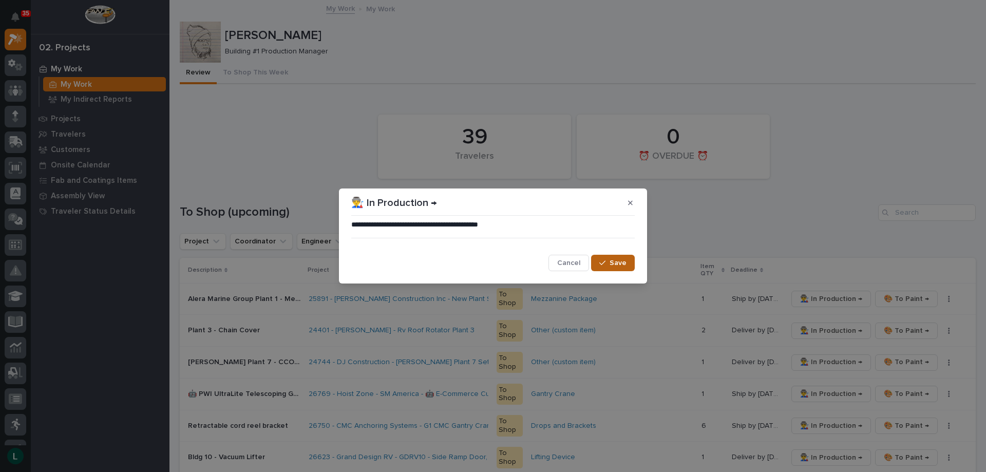
click at [608, 262] on div "button" at bounding box center [605, 262] width 10 height 7
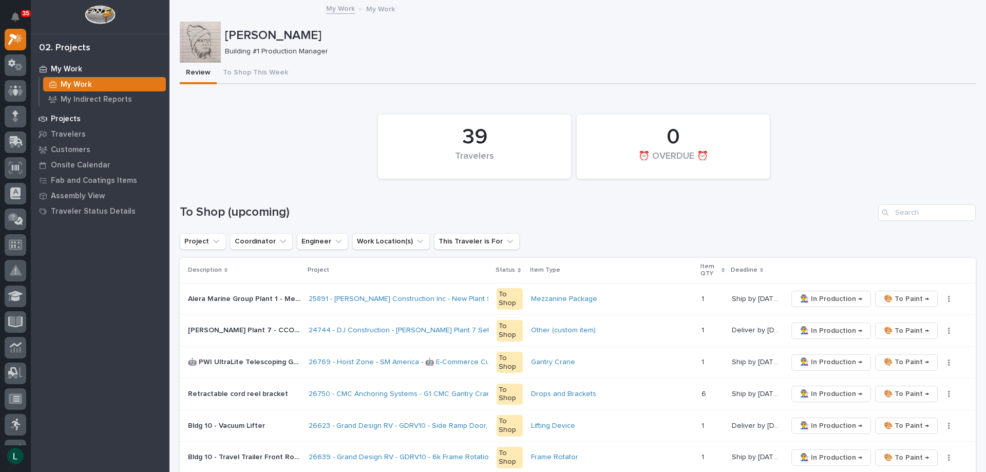
click at [63, 116] on p "Projects" at bounding box center [66, 119] width 30 height 9
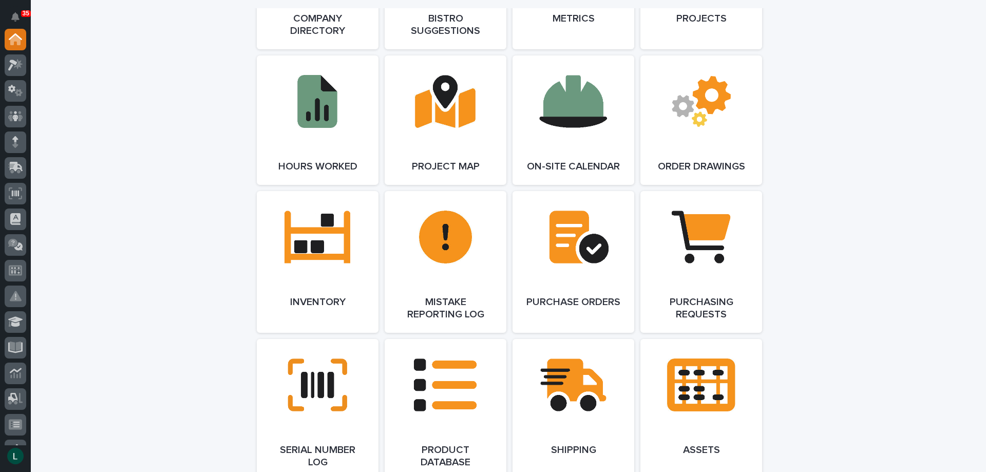
scroll to position [976, 0]
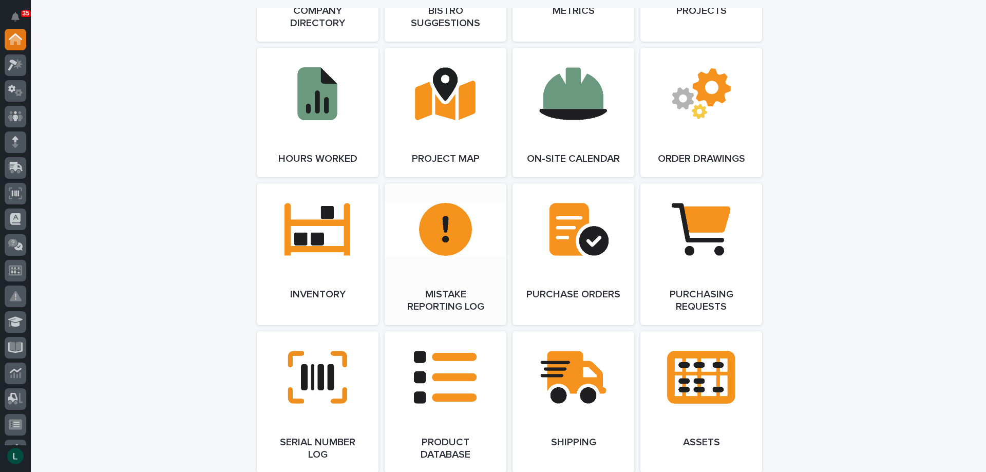
click at [448, 218] on link "Open Link" at bounding box center [446, 254] width 122 height 142
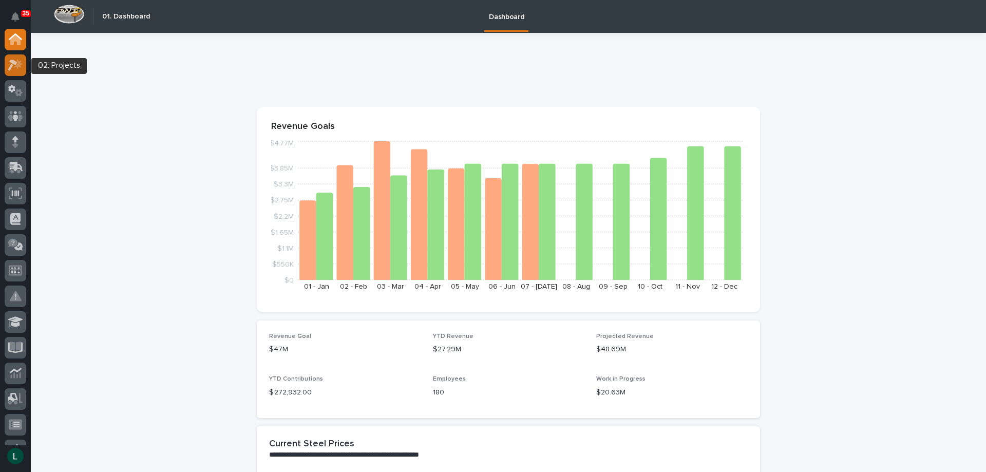
click at [14, 63] on icon at bounding box center [12, 65] width 9 height 11
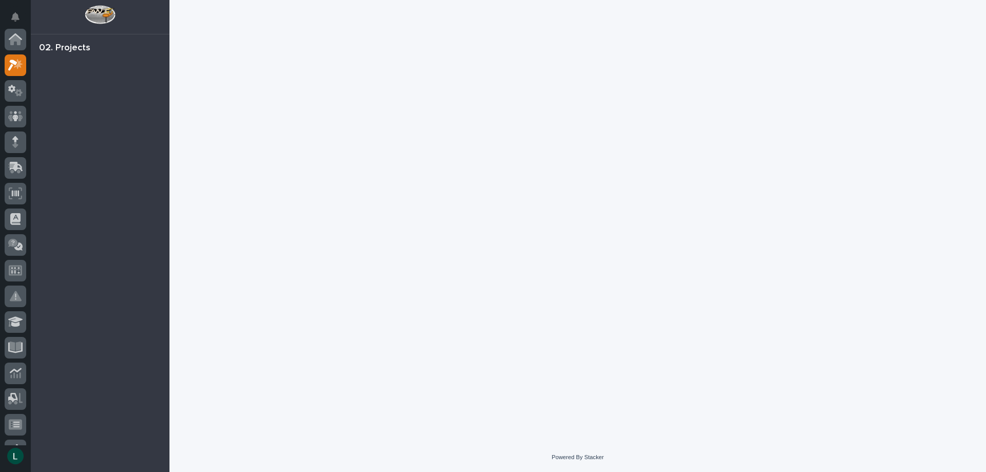
scroll to position [26, 0]
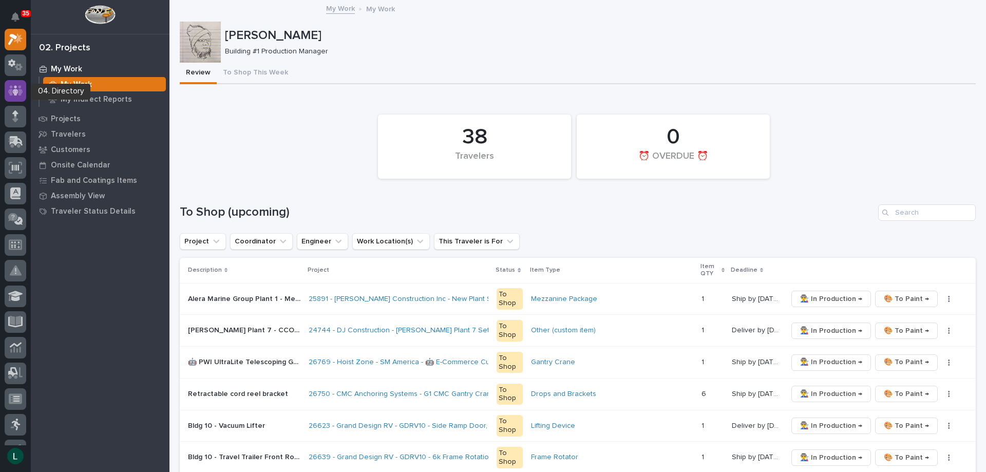
click at [13, 85] on icon at bounding box center [15, 91] width 15 height 12
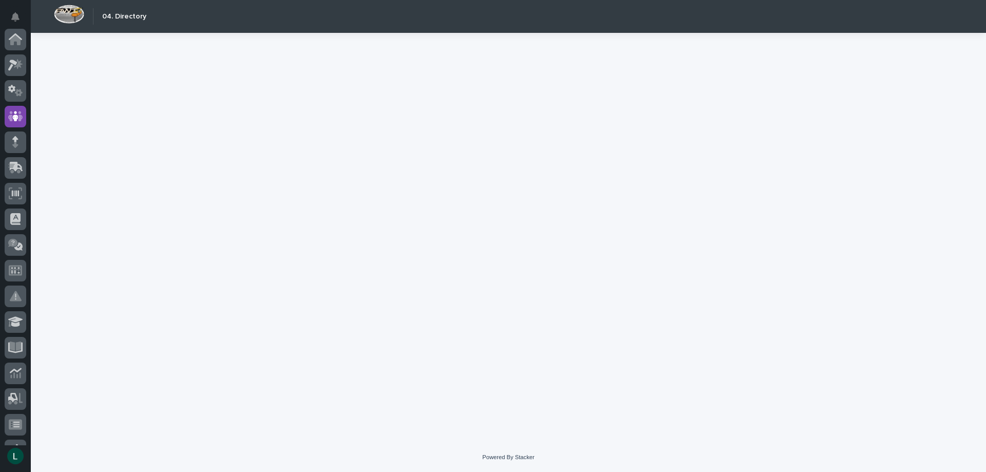
scroll to position [77, 0]
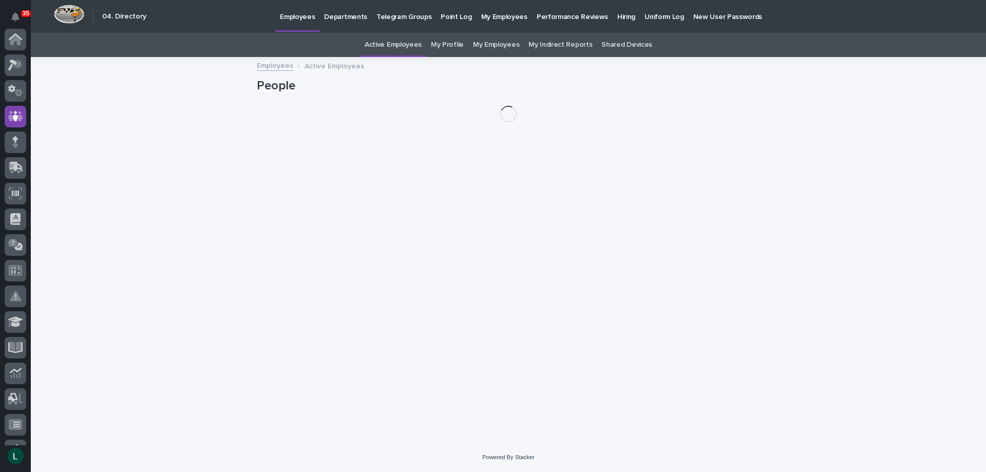
scroll to position [77, 0]
click at [336, 15] on p "Departments" at bounding box center [345, 11] width 43 height 22
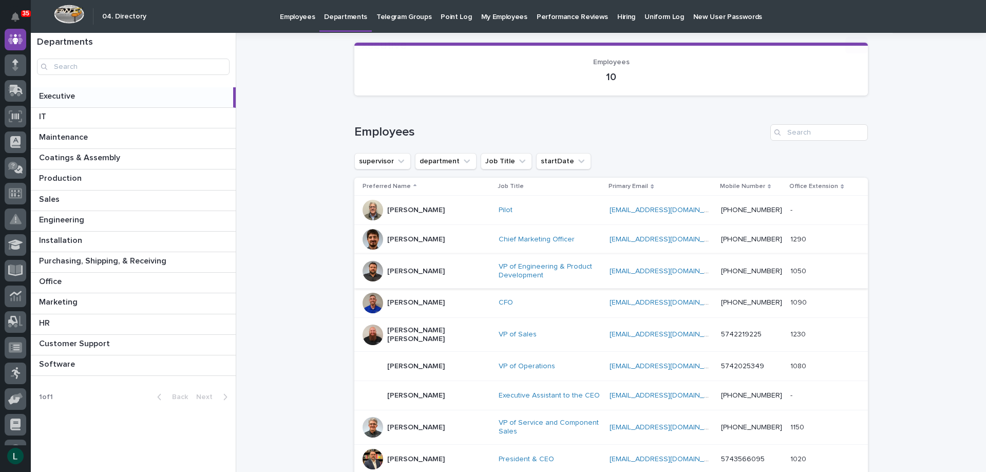
scroll to position [103, 0]
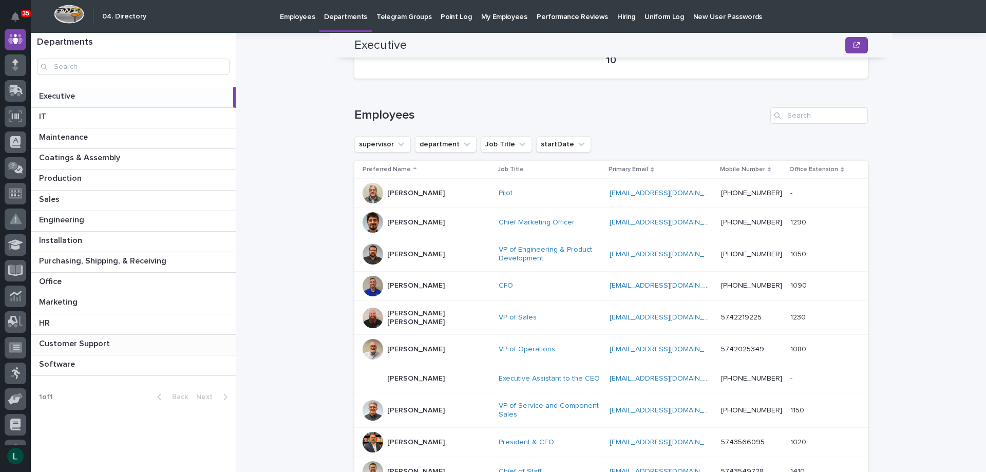
click at [123, 338] on div "Customer Support Customer Support" at bounding box center [133, 345] width 205 height 20
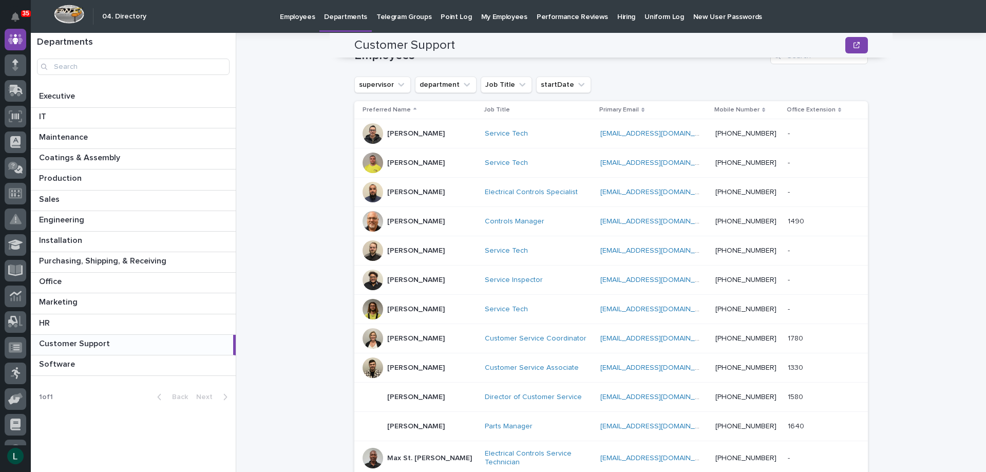
scroll to position [118, 0]
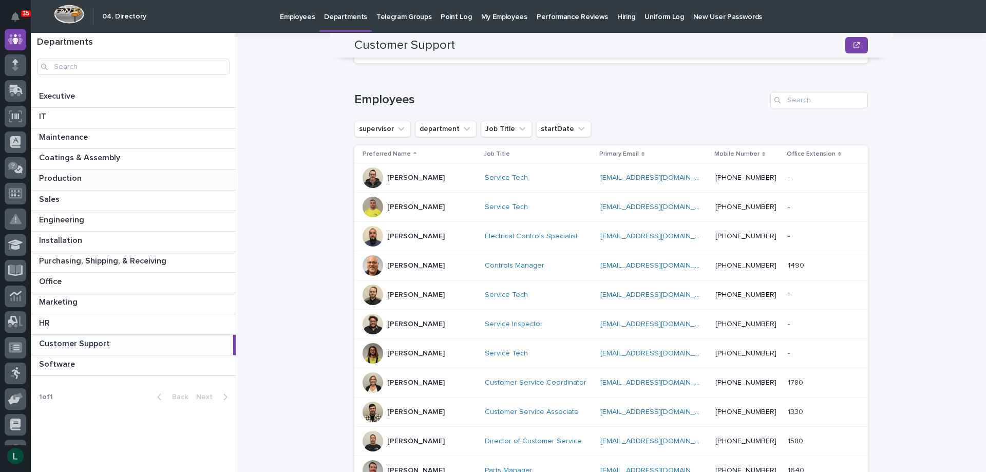
click at [159, 173] on div "Production Production" at bounding box center [133, 180] width 205 height 20
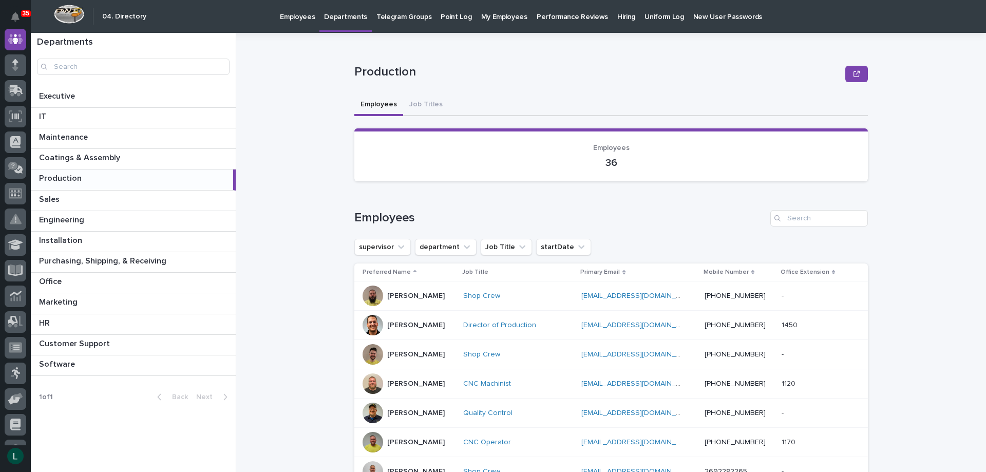
click at [382, 291] on div "Aaron Hulings" at bounding box center [409, 296] width 92 height 21
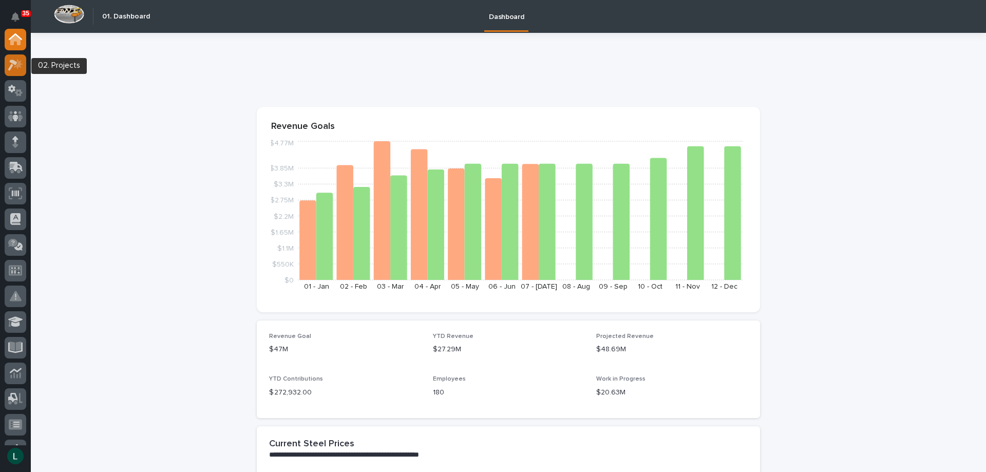
click at [13, 65] on icon at bounding box center [15, 65] width 15 height 12
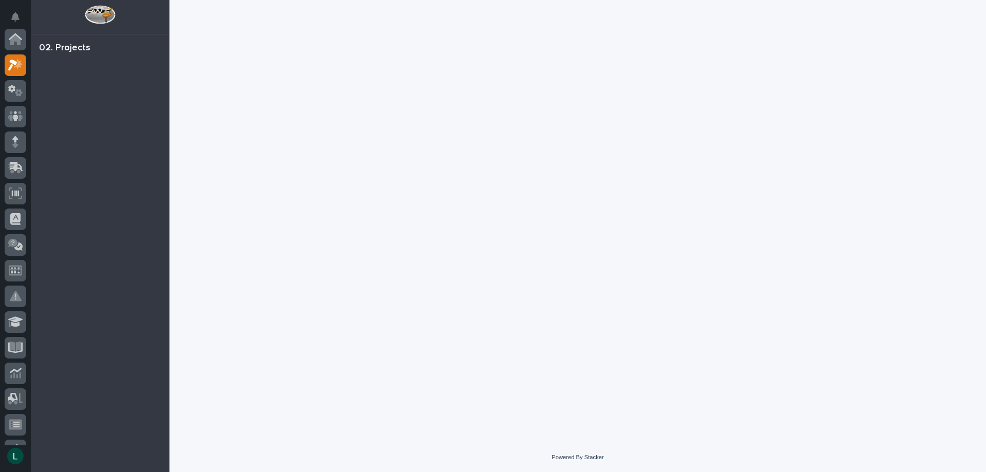
scroll to position [26, 0]
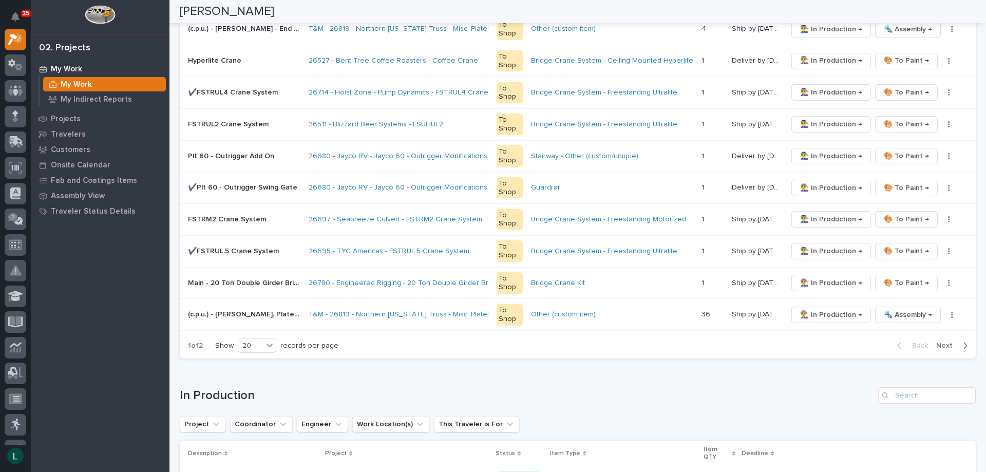
scroll to position [617, 0]
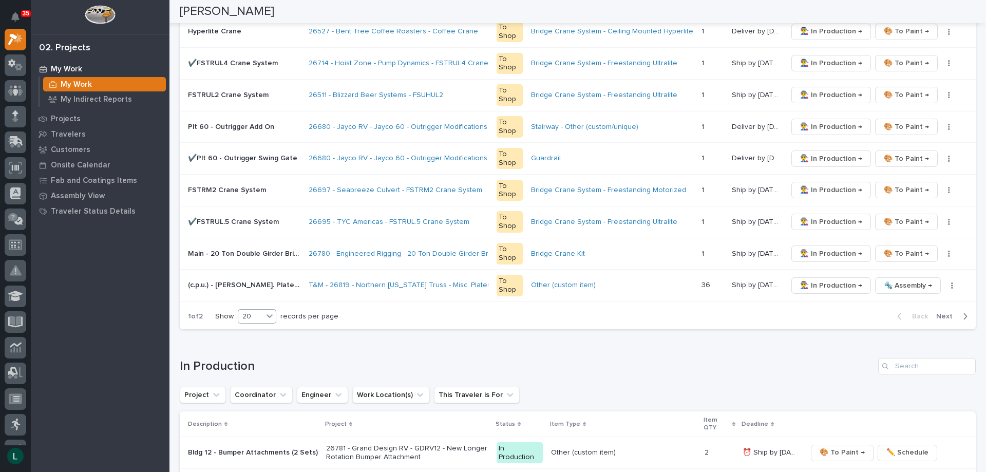
click at [250, 313] on div "20" at bounding box center [250, 316] width 25 height 11
click at [263, 352] on div "30" at bounding box center [258, 355] width 38 height 12
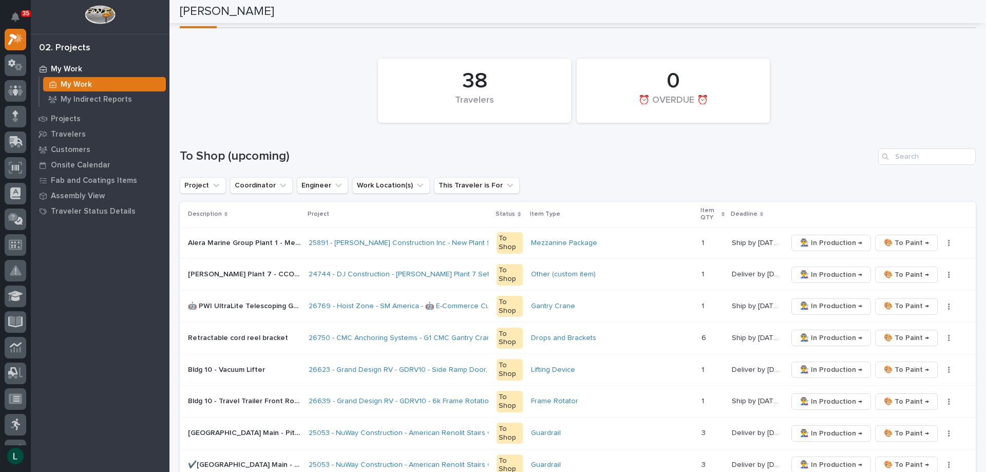
scroll to position [51, 0]
